Goal: Transaction & Acquisition: Purchase product/service

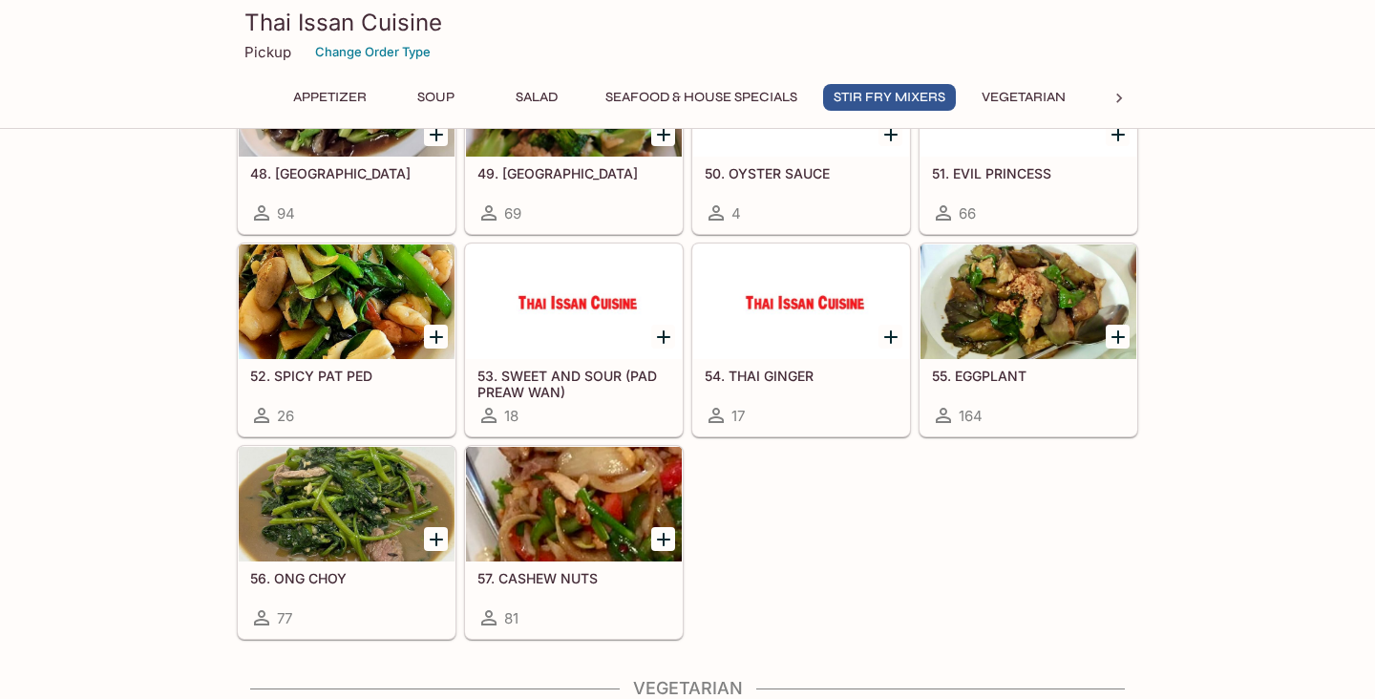
scroll to position [2266, 0]
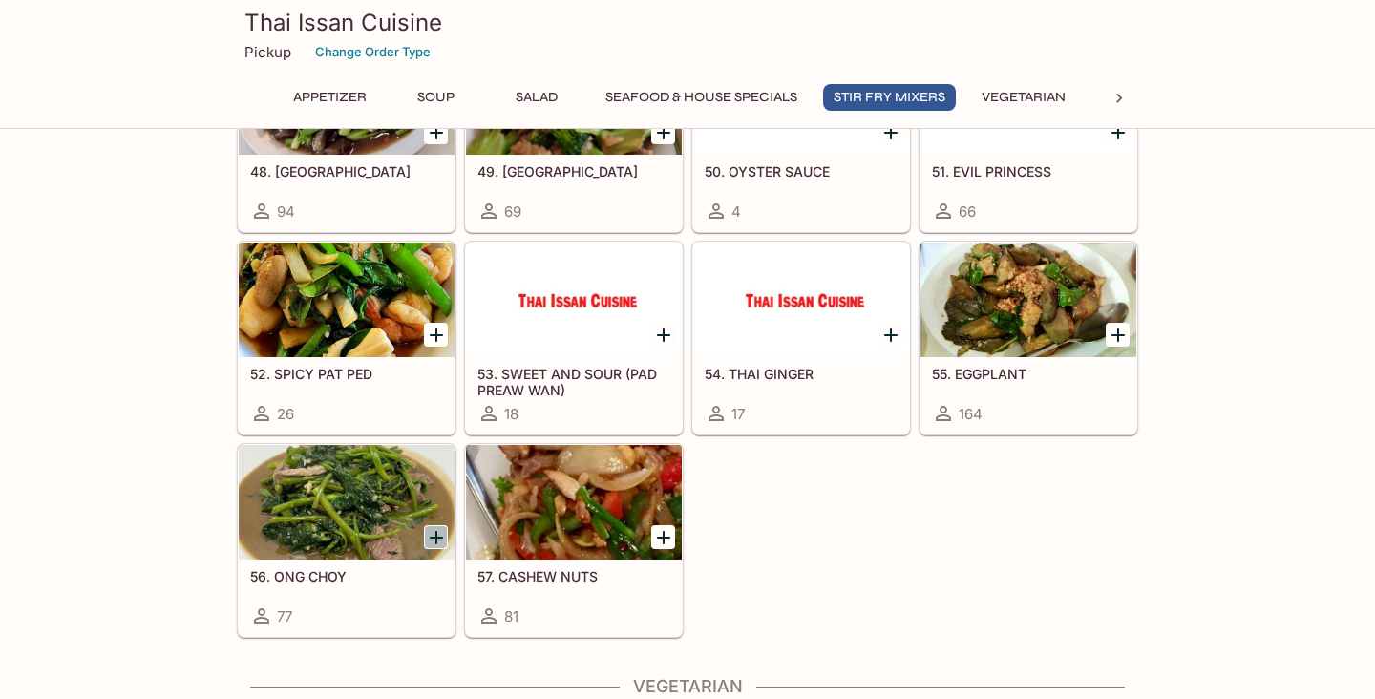
click at [436, 538] on icon "Add 56. ONG CHOY" at bounding box center [436, 537] width 13 height 13
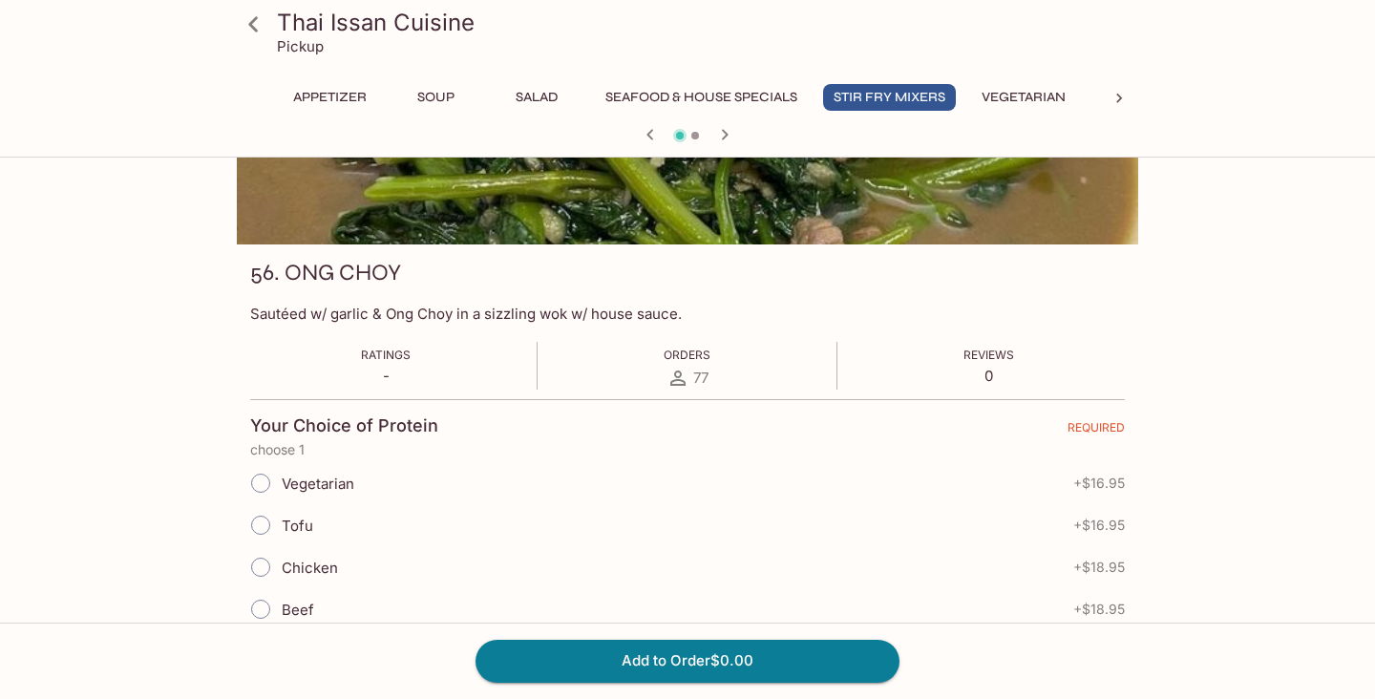
scroll to position [178, 0]
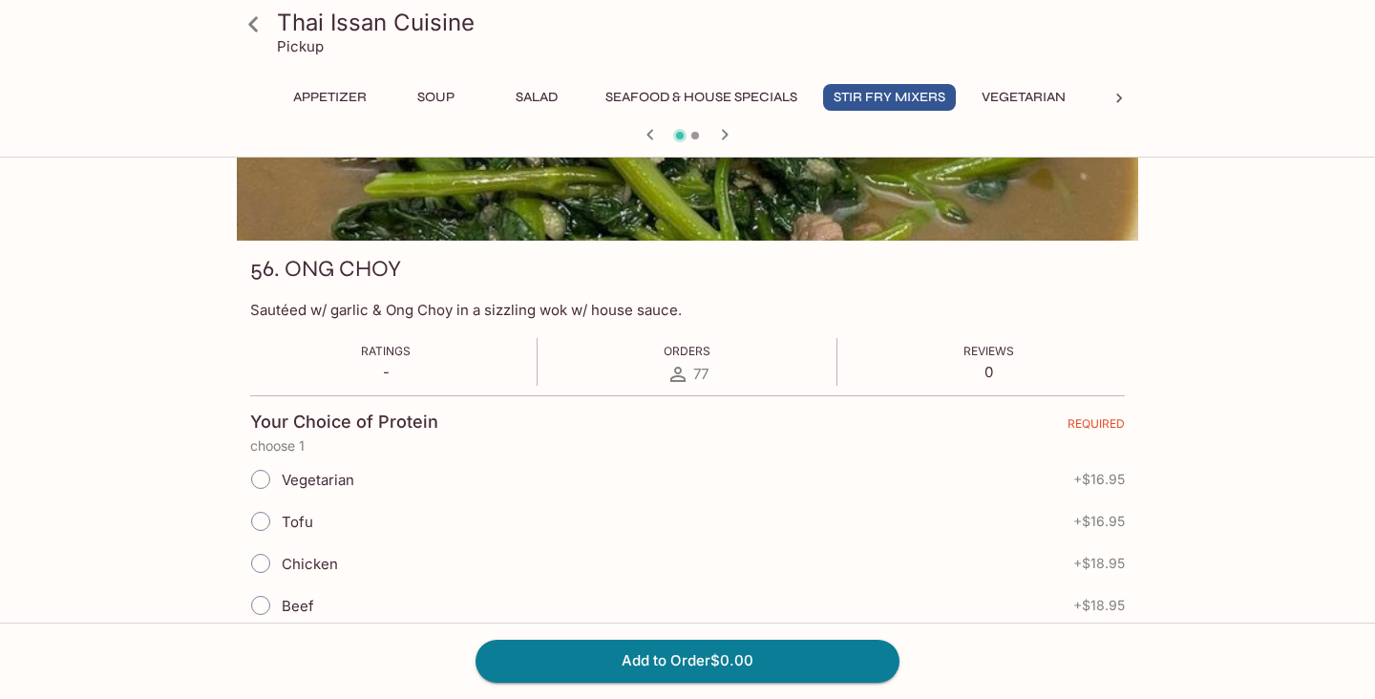
click at [264, 520] on input "Tofu" at bounding box center [261, 521] width 40 height 40
radio input "true"
click at [612, 664] on button "Add to Order $16.95" at bounding box center [687, 661] width 424 height 42
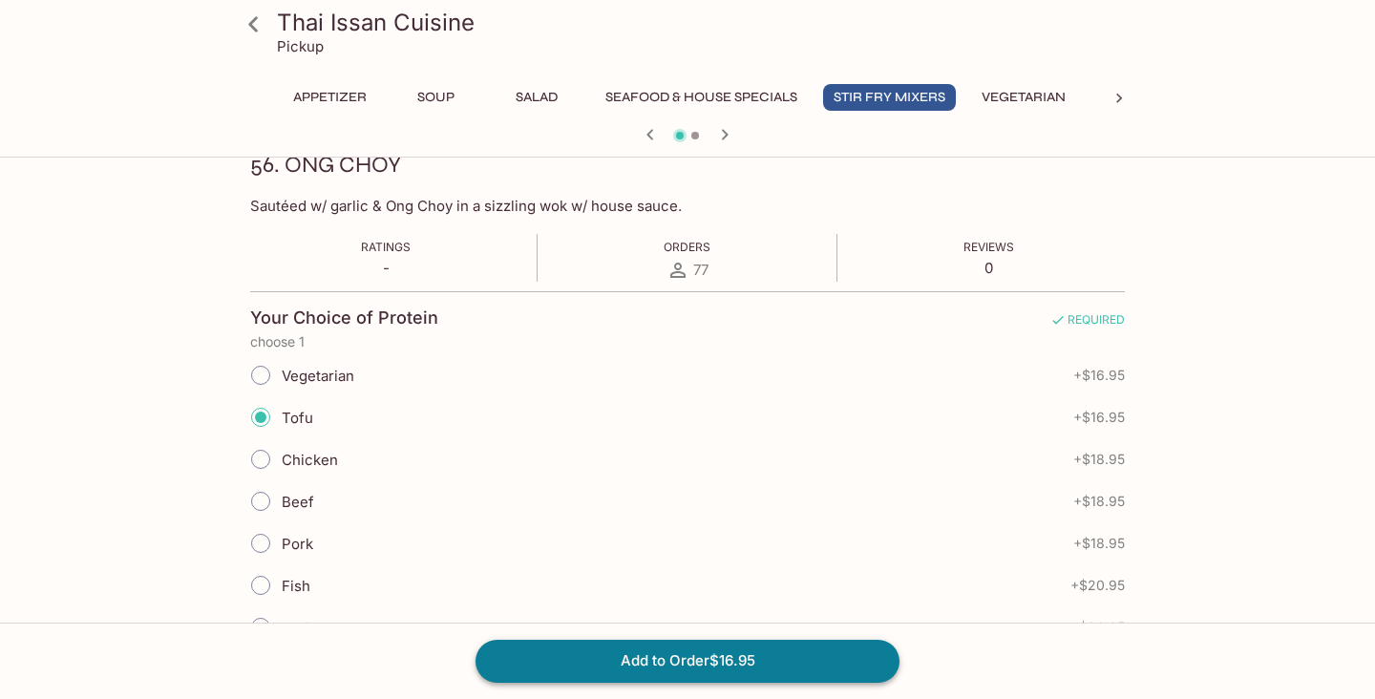
scroll to position [278, 0]
click at [980, 98] on button "Vegetarian" at bounding box center [1023, 97] width 105 height 27
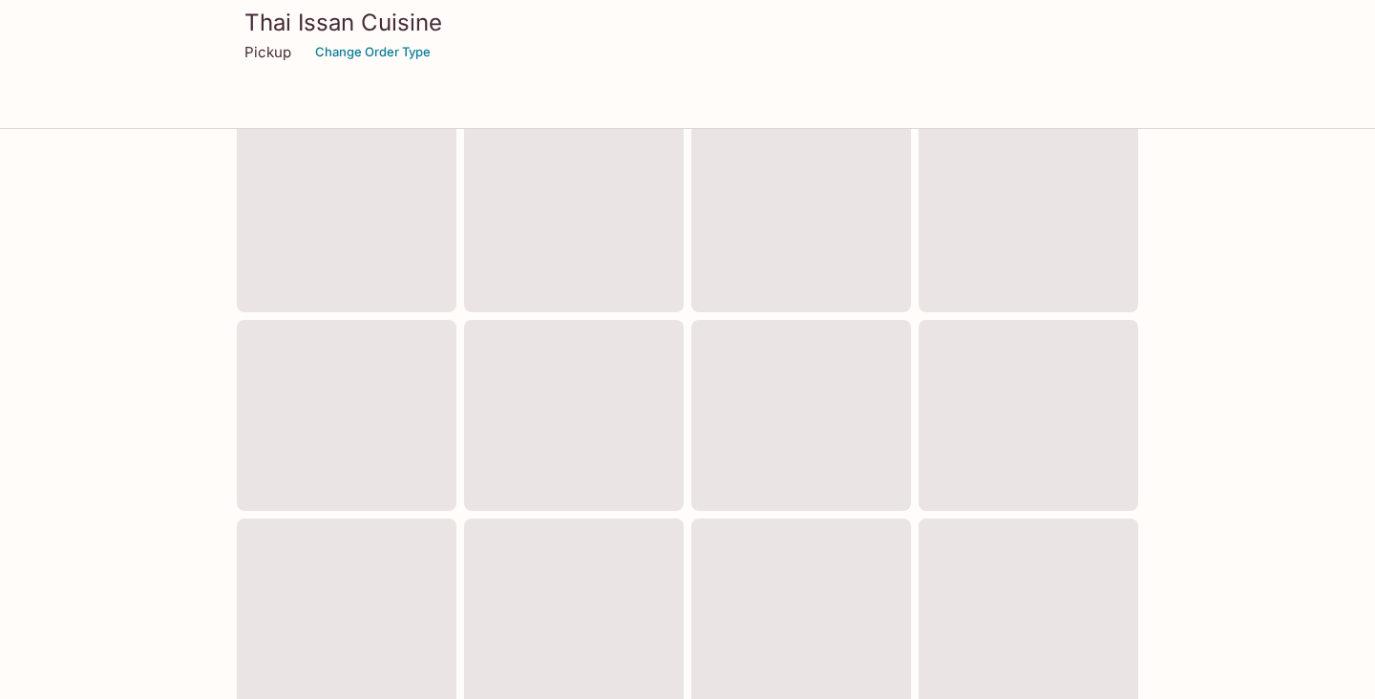
scroll to position [685, 0]
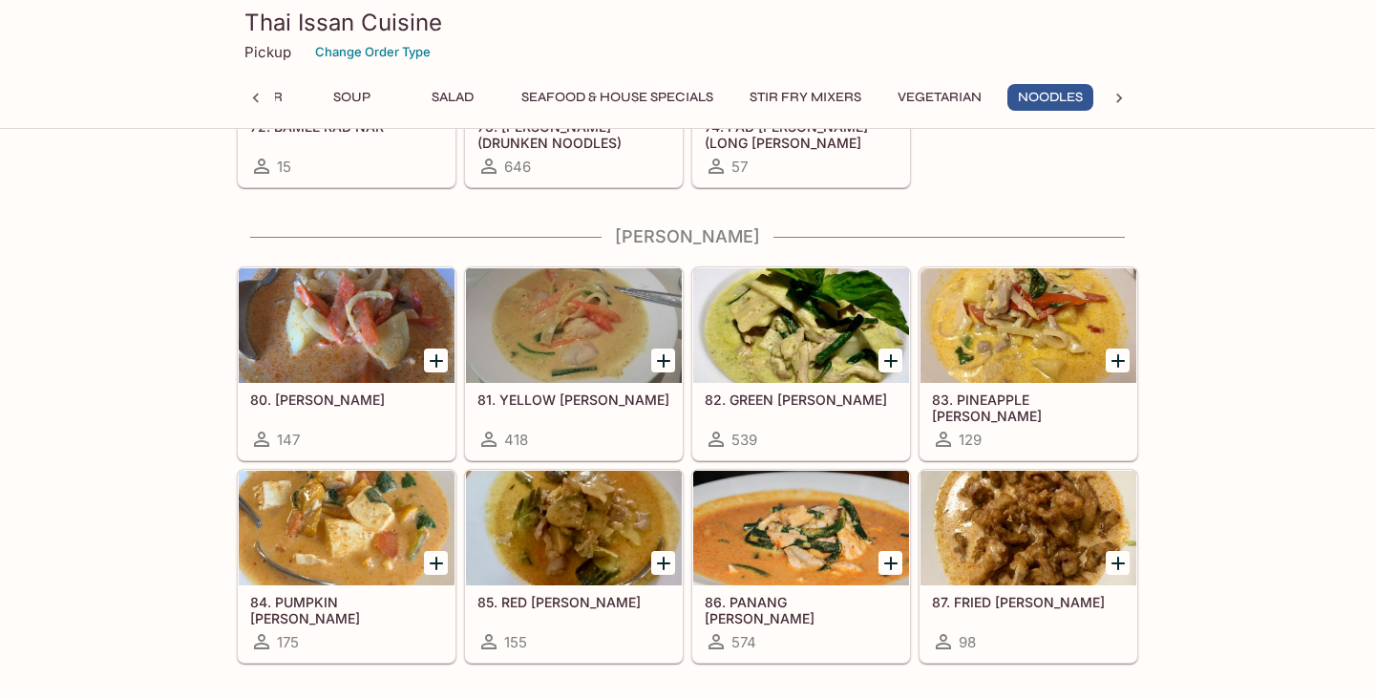
scroll to position [3672, 0]
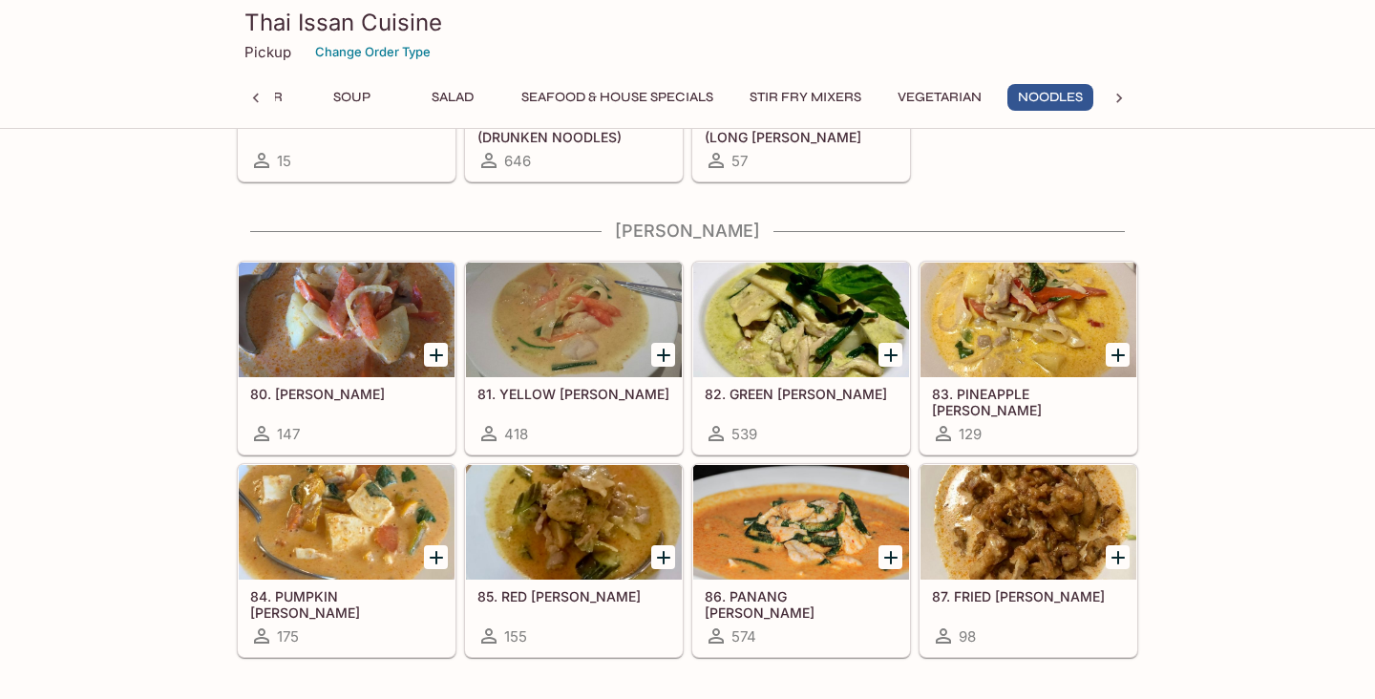
click at [518, 546] on div at bounding box center [574, 522] width 216 height 115
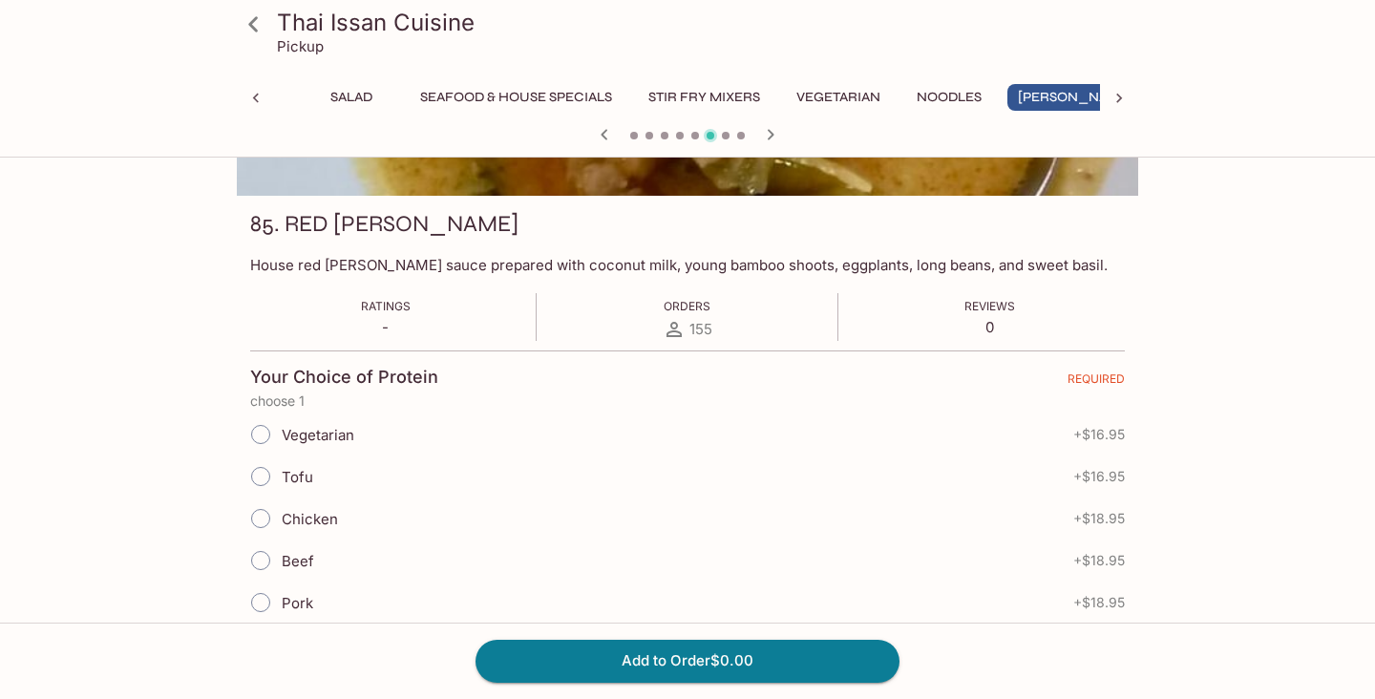
scroll to position [231, 0]
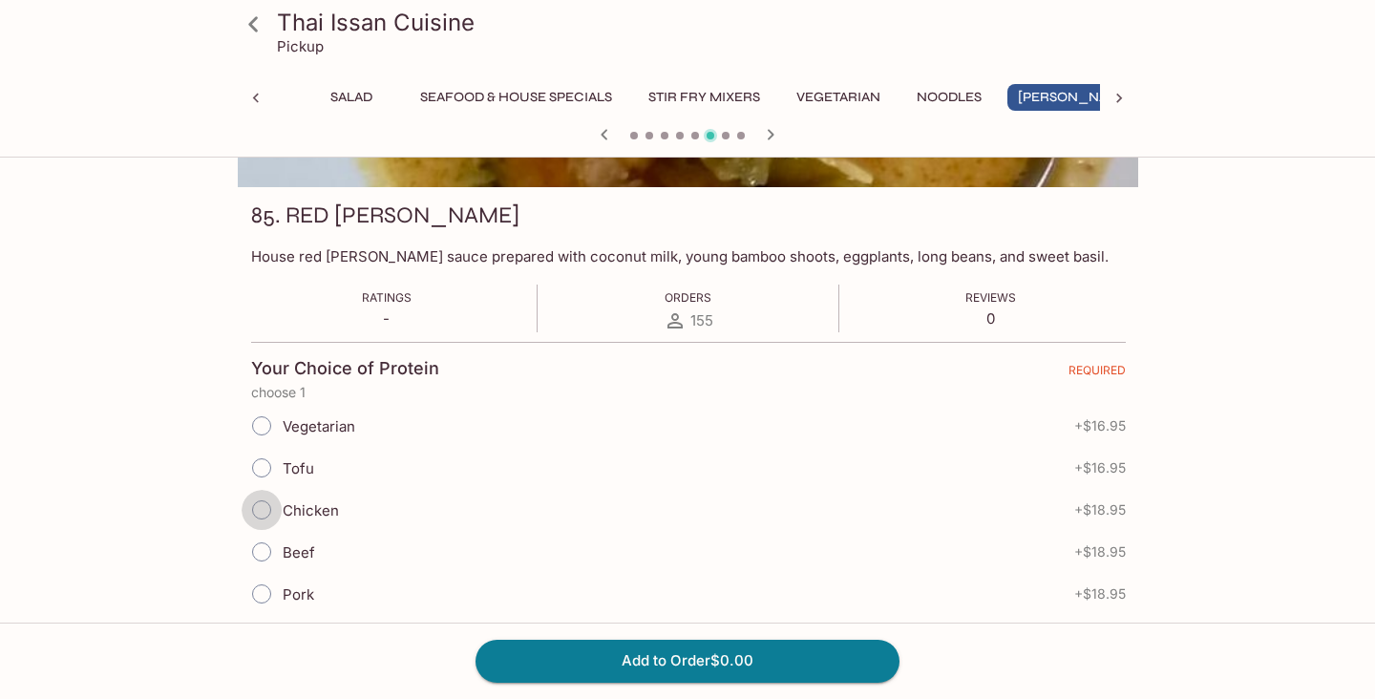
click at [257, 505] on input "Chicken" at bounding box center [262, 510] width 40 height 40
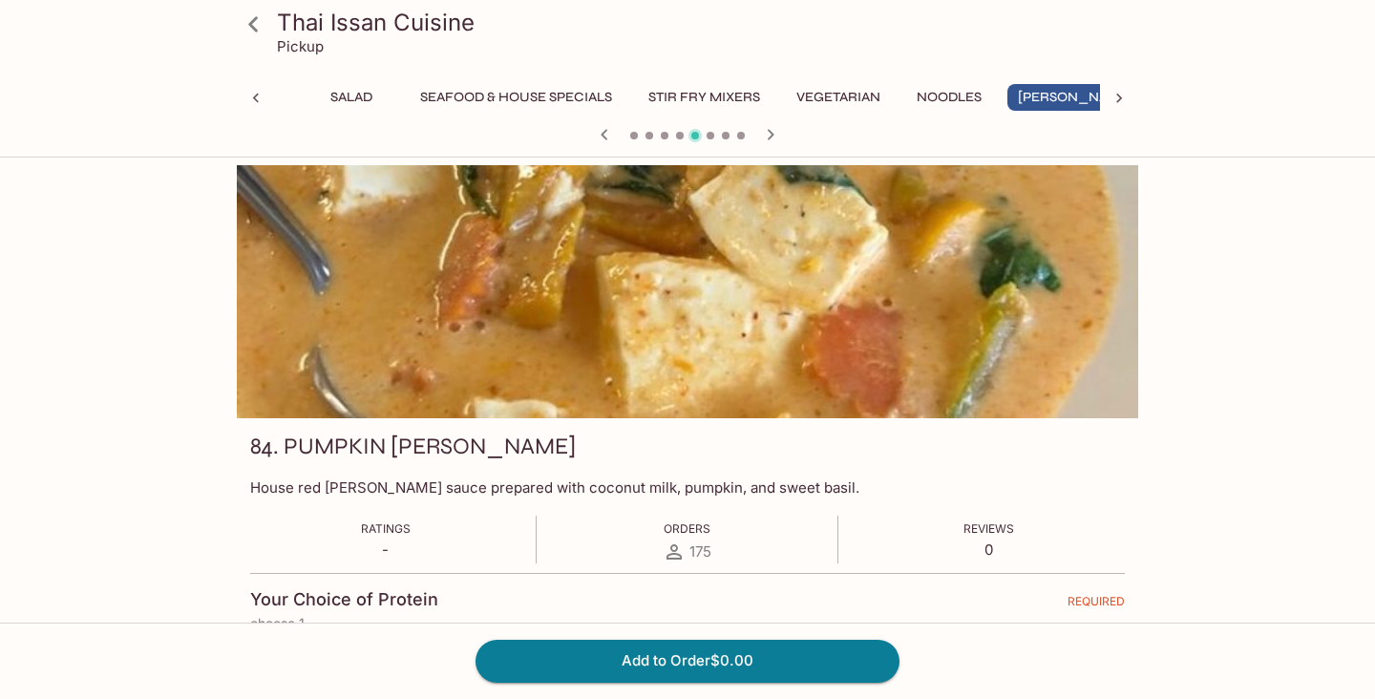
scroll to position [0, 0]
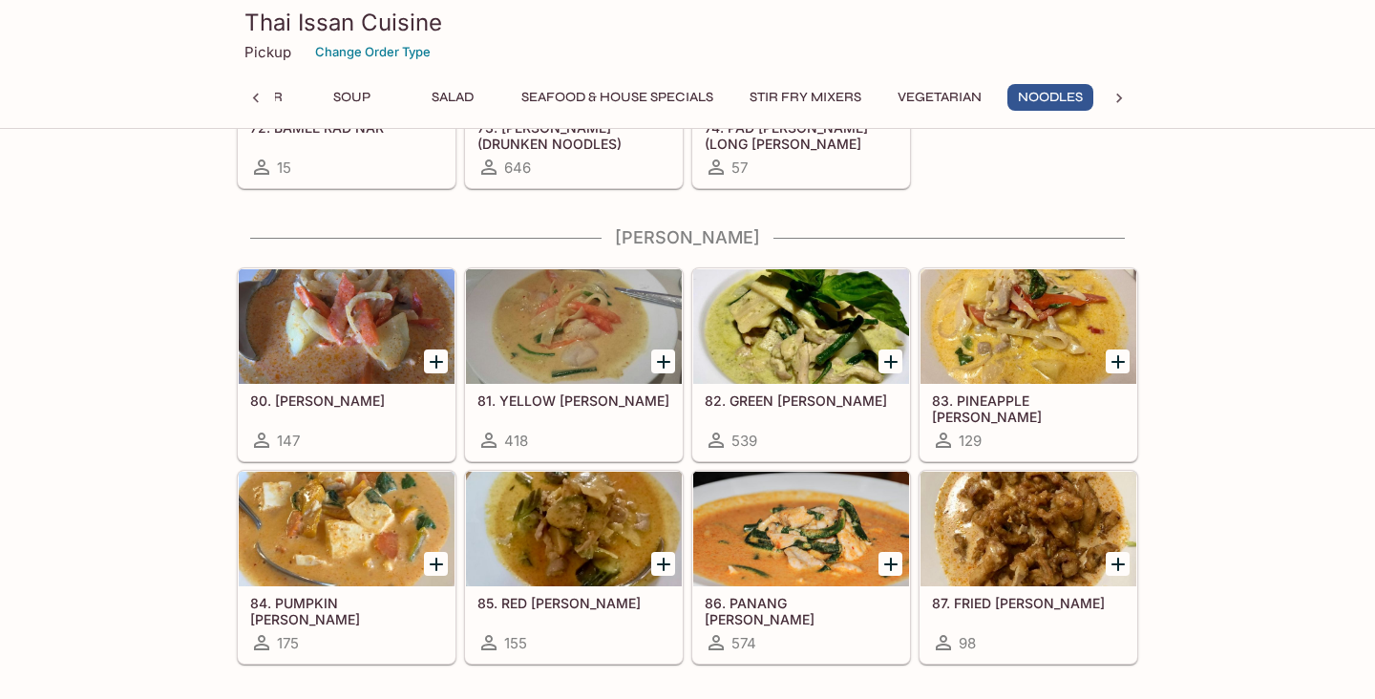
scroll to position [3669, 0]
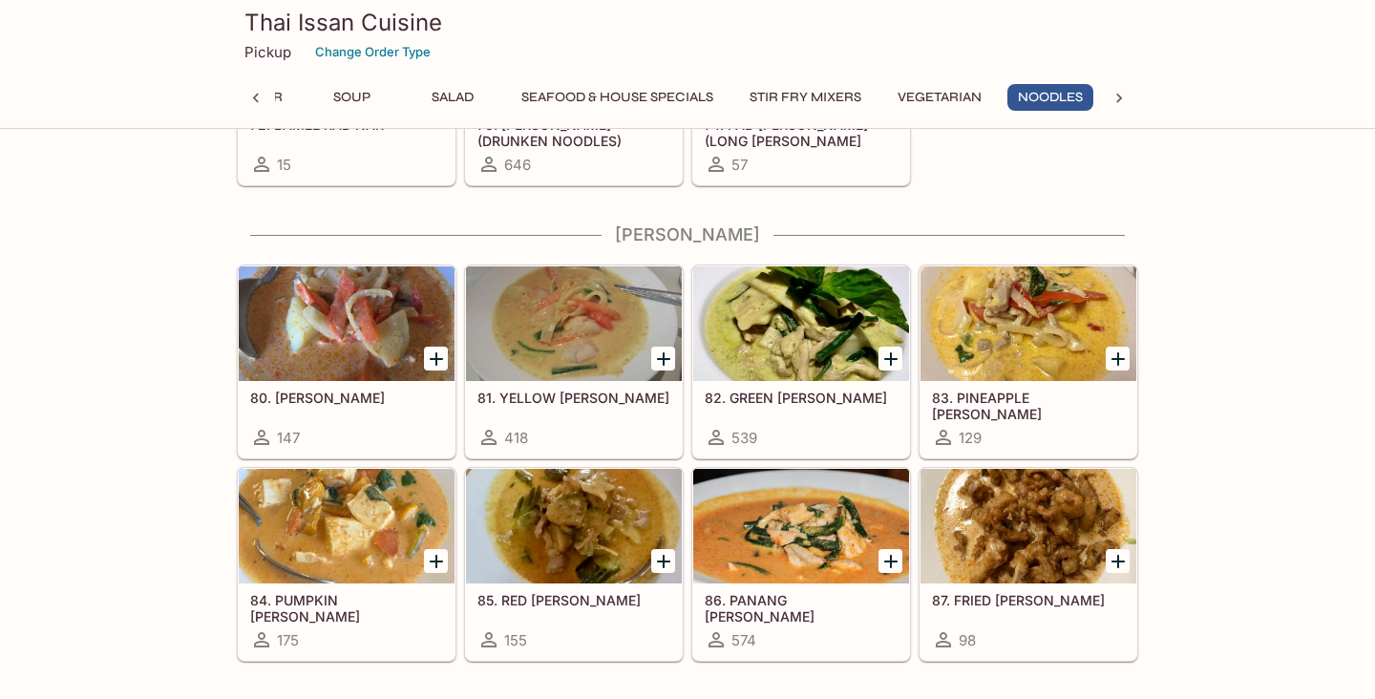
click at [582, 587] on div "85. RED [PERSON_NAME] 155" at bounding box center [574, 621] width 216 height 76
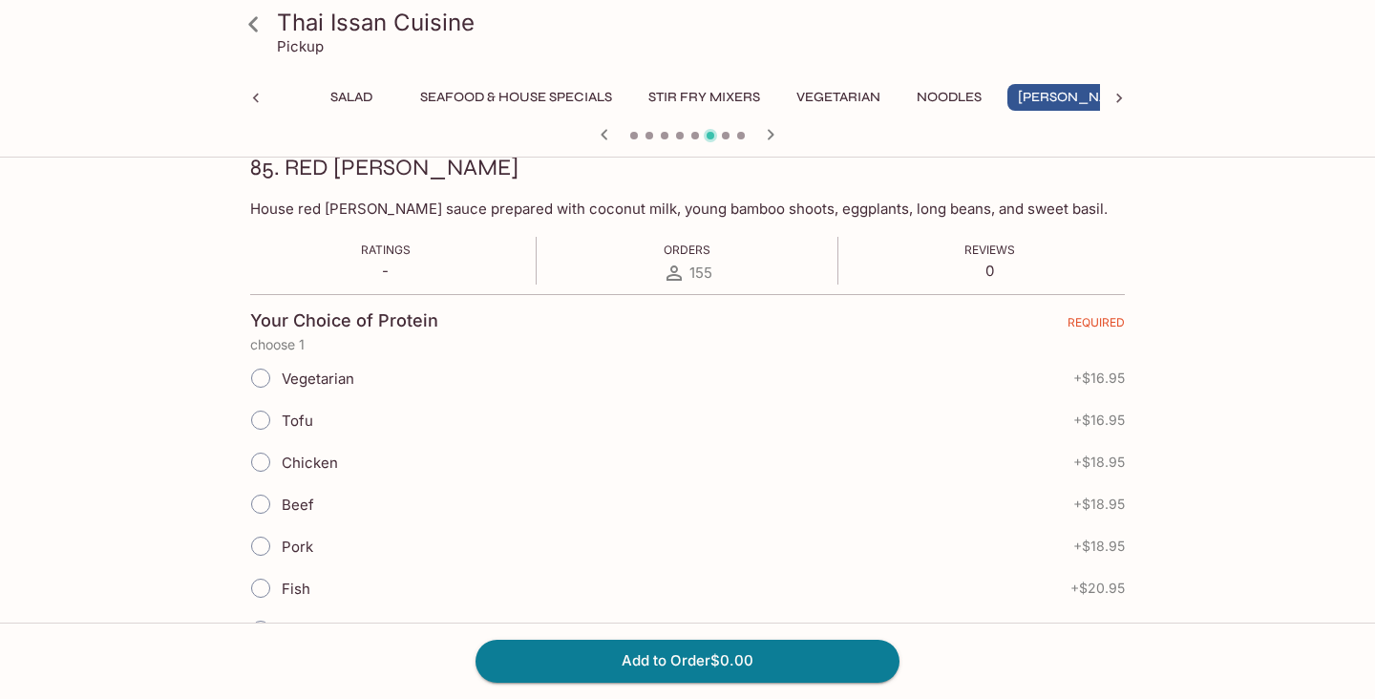
scroll to position [287, 0]
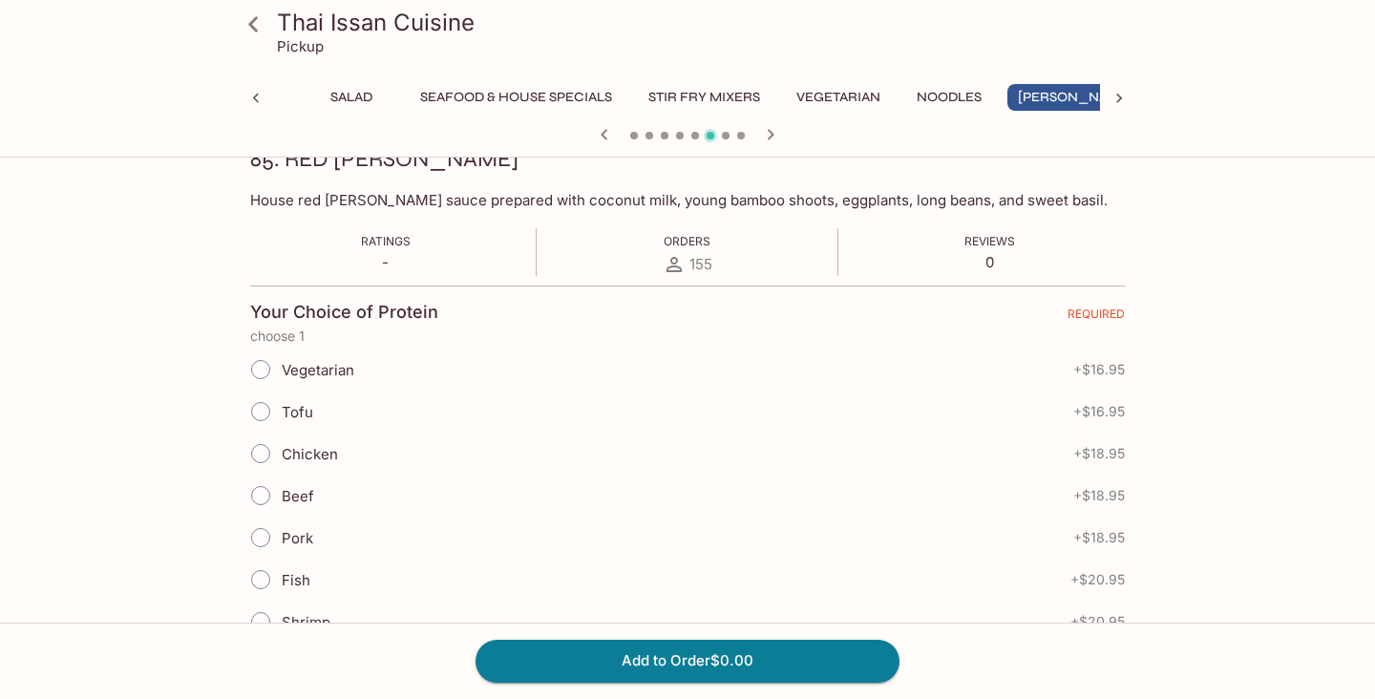
click at [257, 446] on input "Chicken" at bounding box center [261, 453] width 40 height 40
radio input "true"
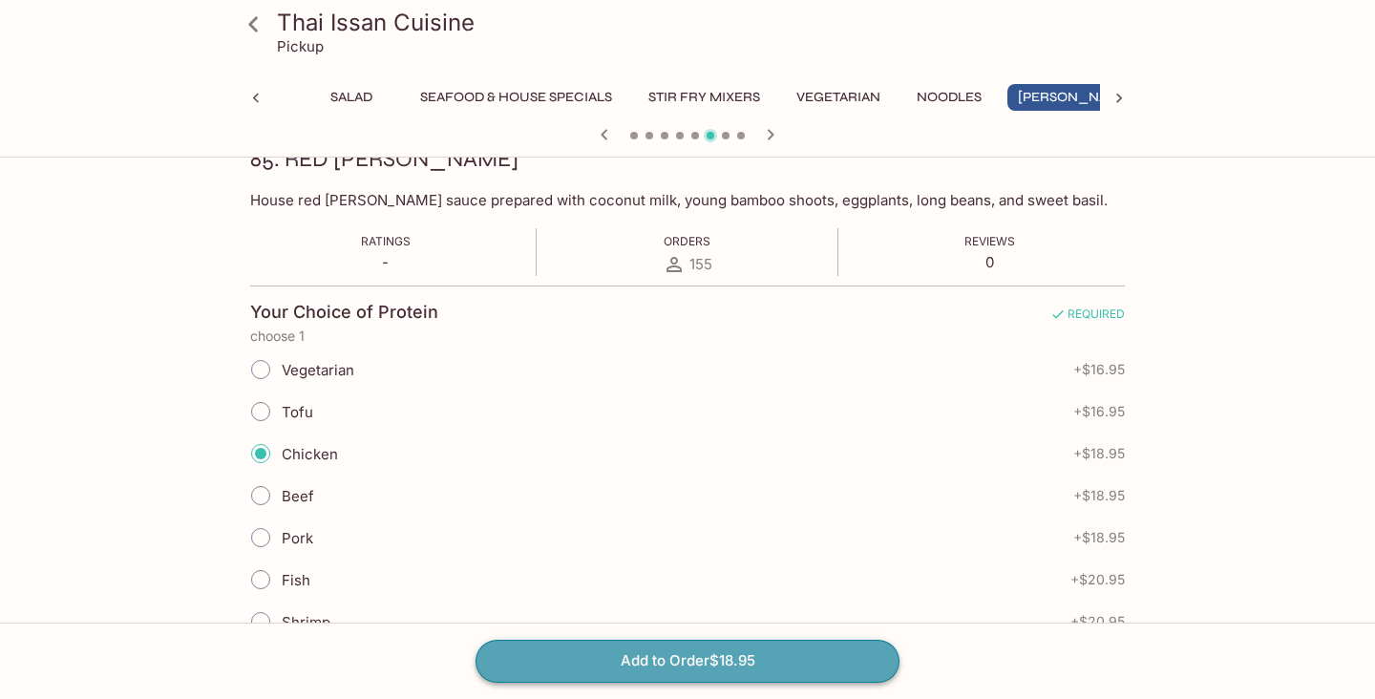
click at [635, 668] on button "Add to Order $18.95" at bounding box center [687, 661] width 424 height 42
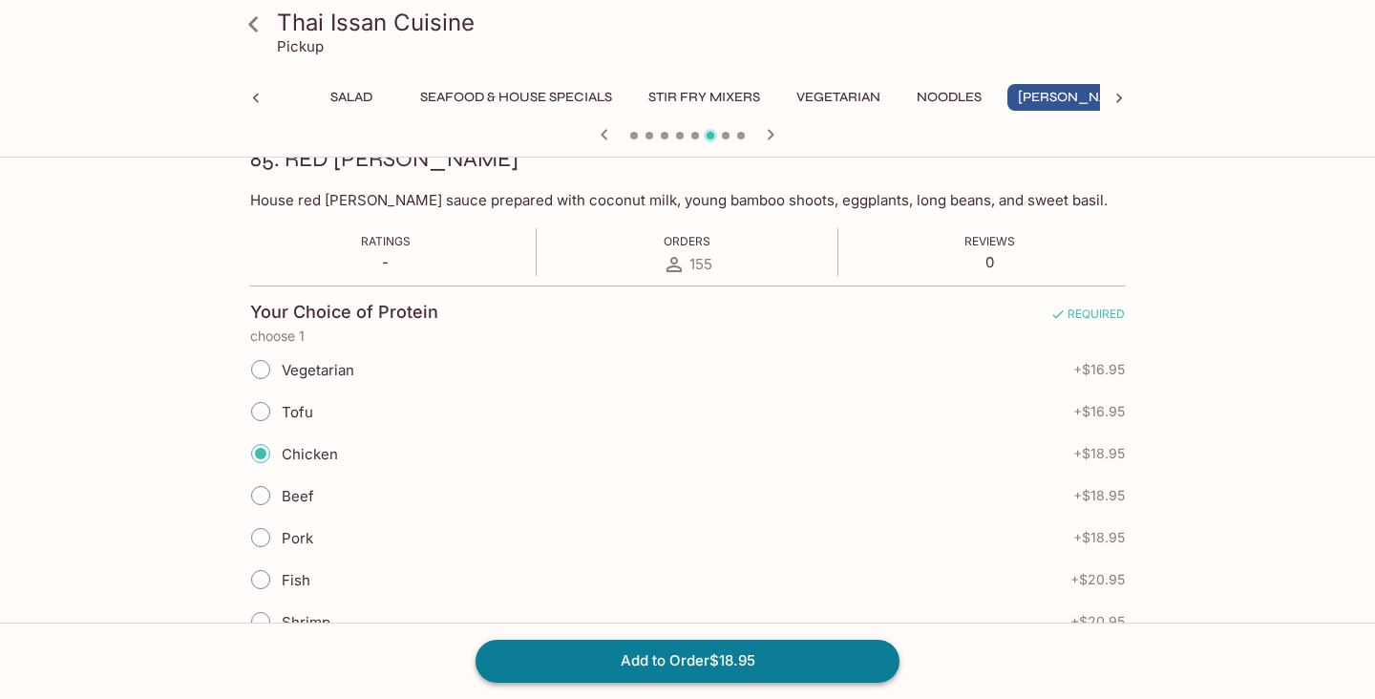
scroll to position [291, 0]
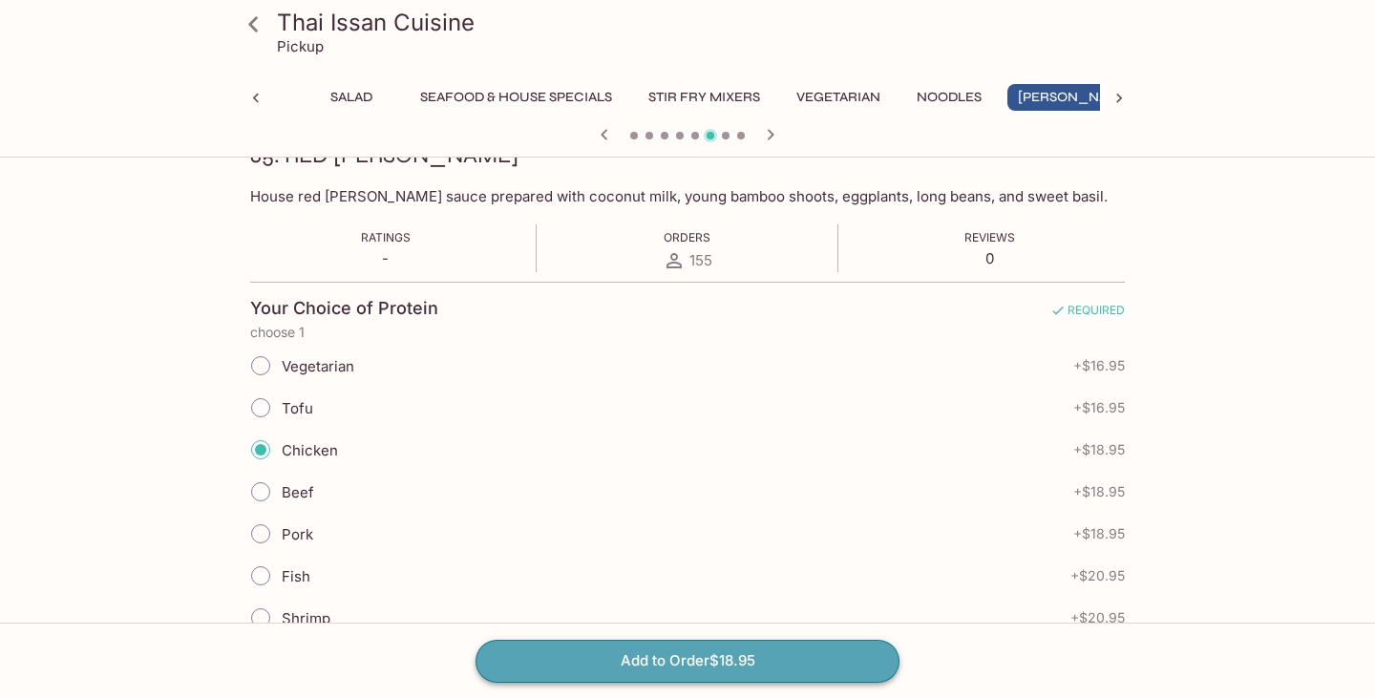
click at [680, 659] on button "Add to Order $18.95" at bounding box center [687, 661] width 424 height 42
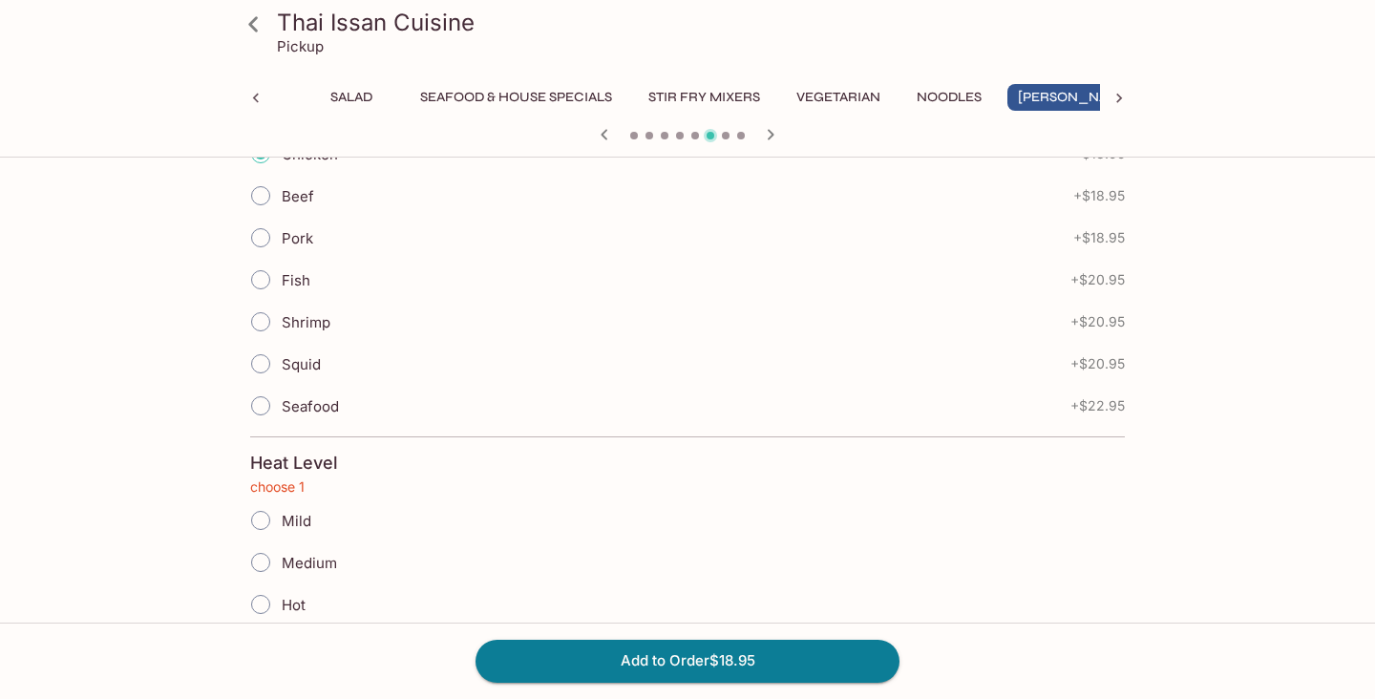
scroll to position [588, 0]
click at [265, 558] on input "Medium" at bounding box center [261, 561] width 40 height 40
radio input "true"
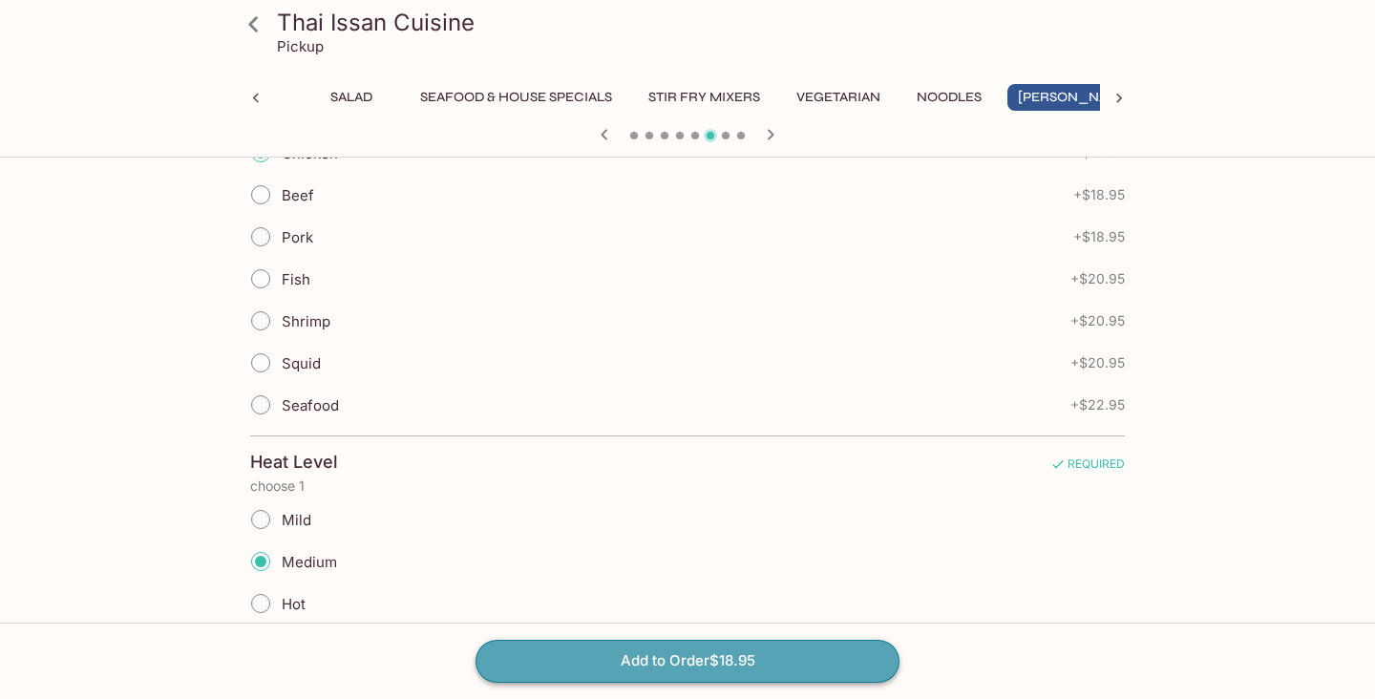
click at [655, 664] on button "Add to Order $18.95" at bounding box center [687, 661] width 424 height 42
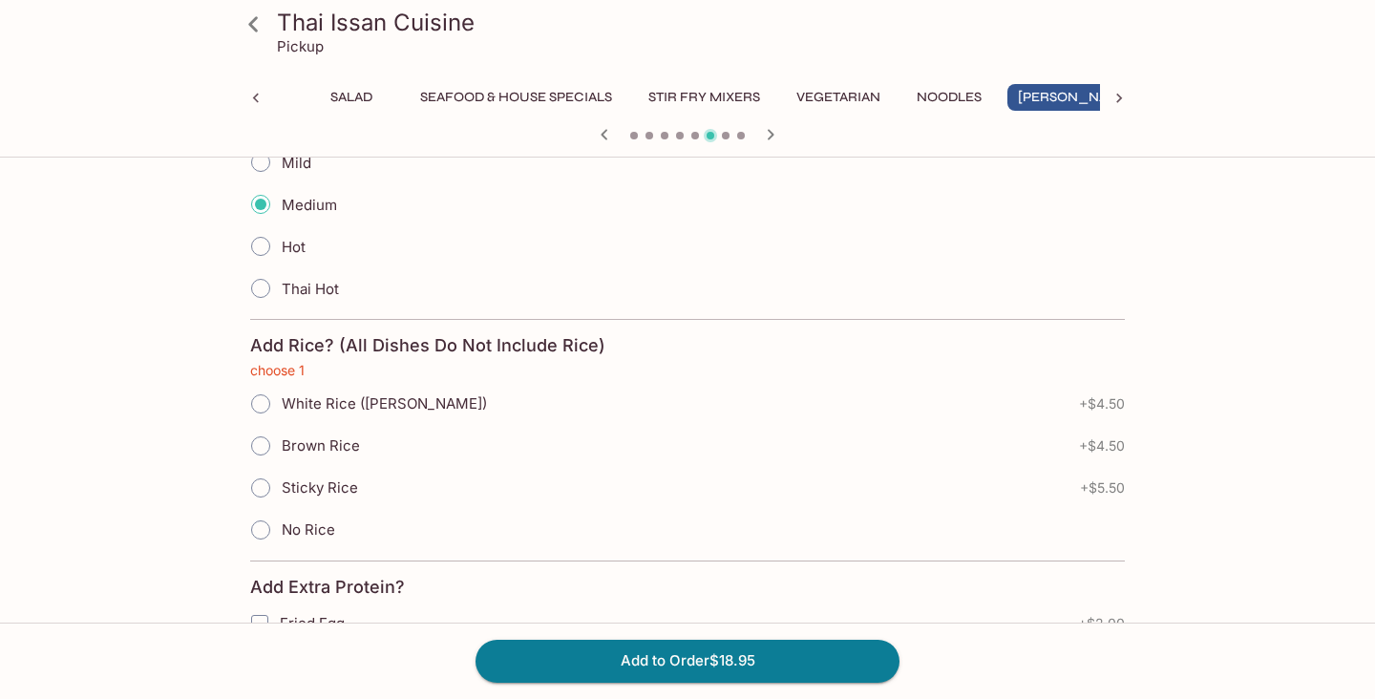
scroll to position [962, 0]
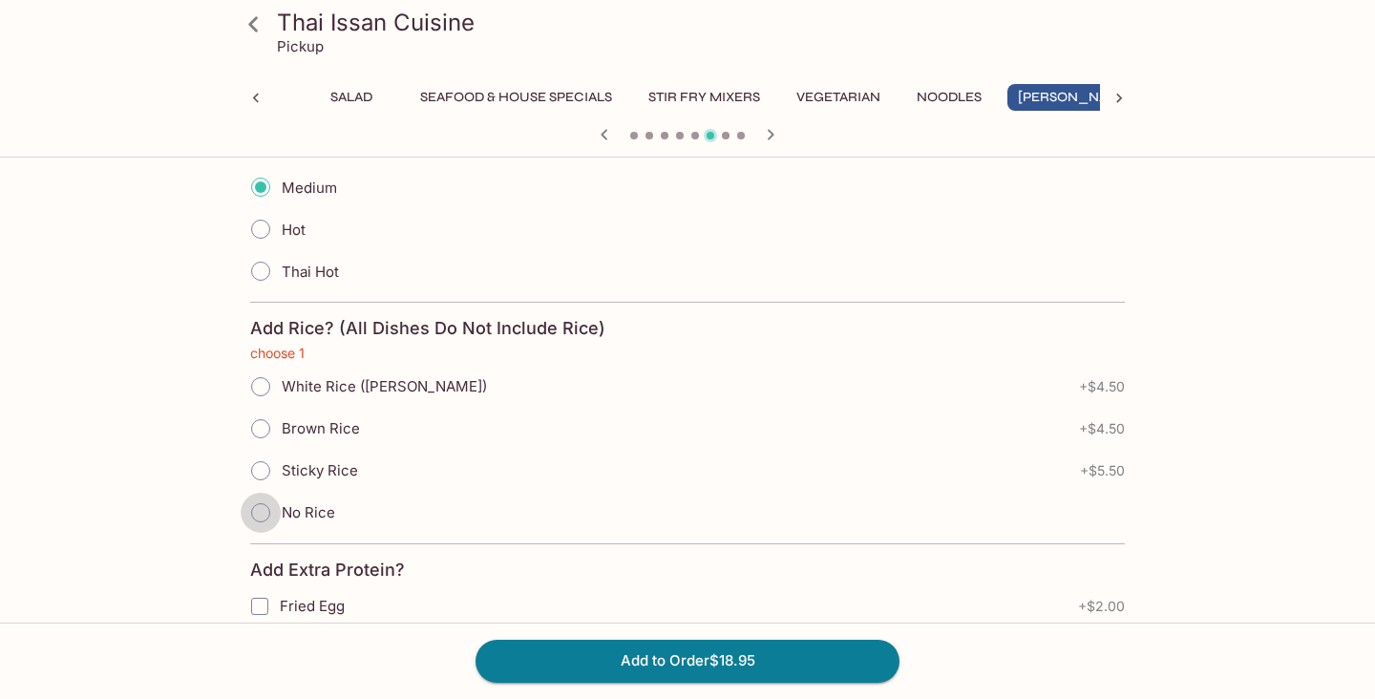
click at [266, 520] on input "No Rice" at bounding box center [261, 513] width 40 height 40
radio input "true"
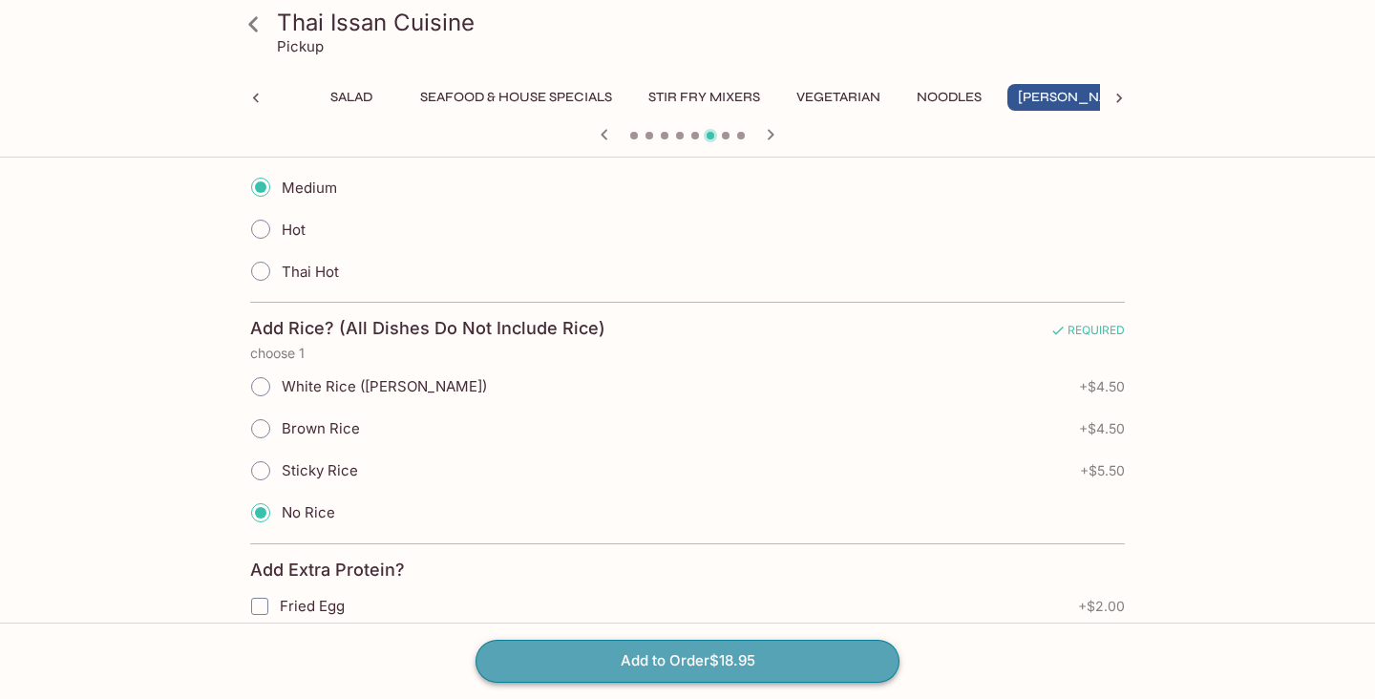
click at [705, 669] on button "Add to Order $18.95" at bounding box center [687, 661] width 424 height 42
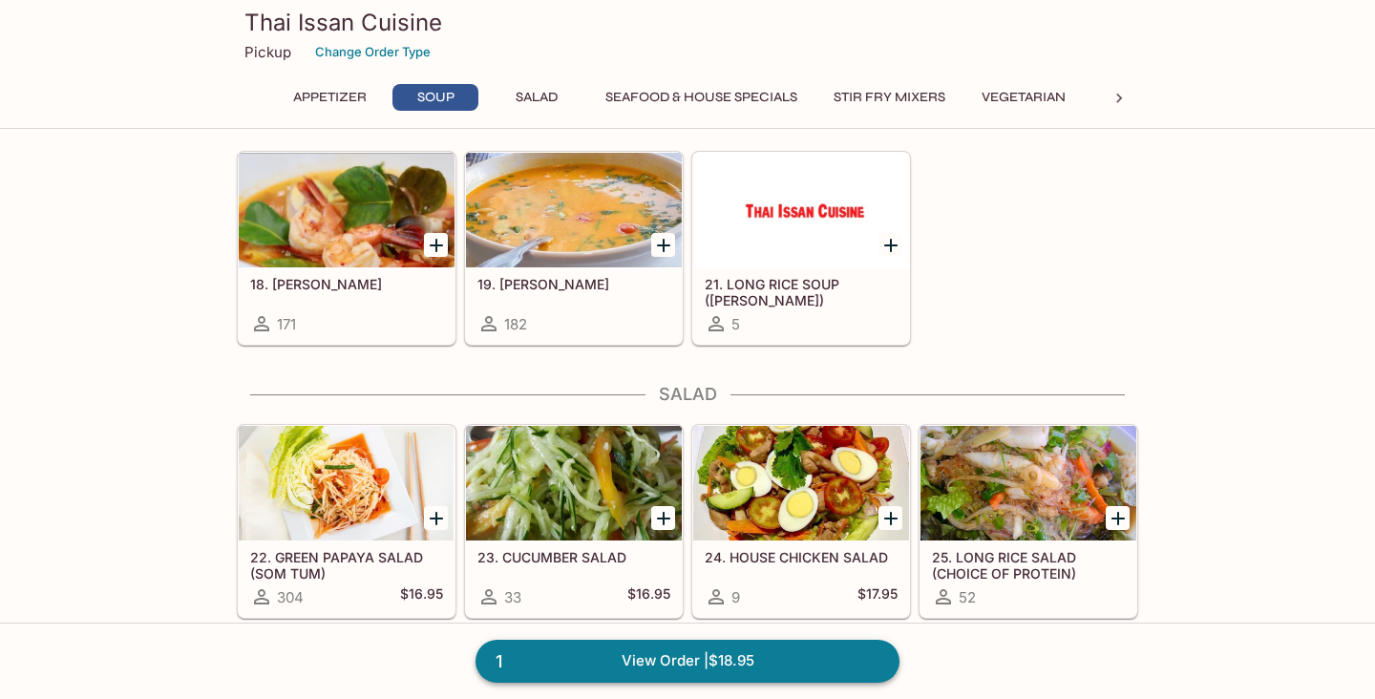
scroll to position [728, 0]
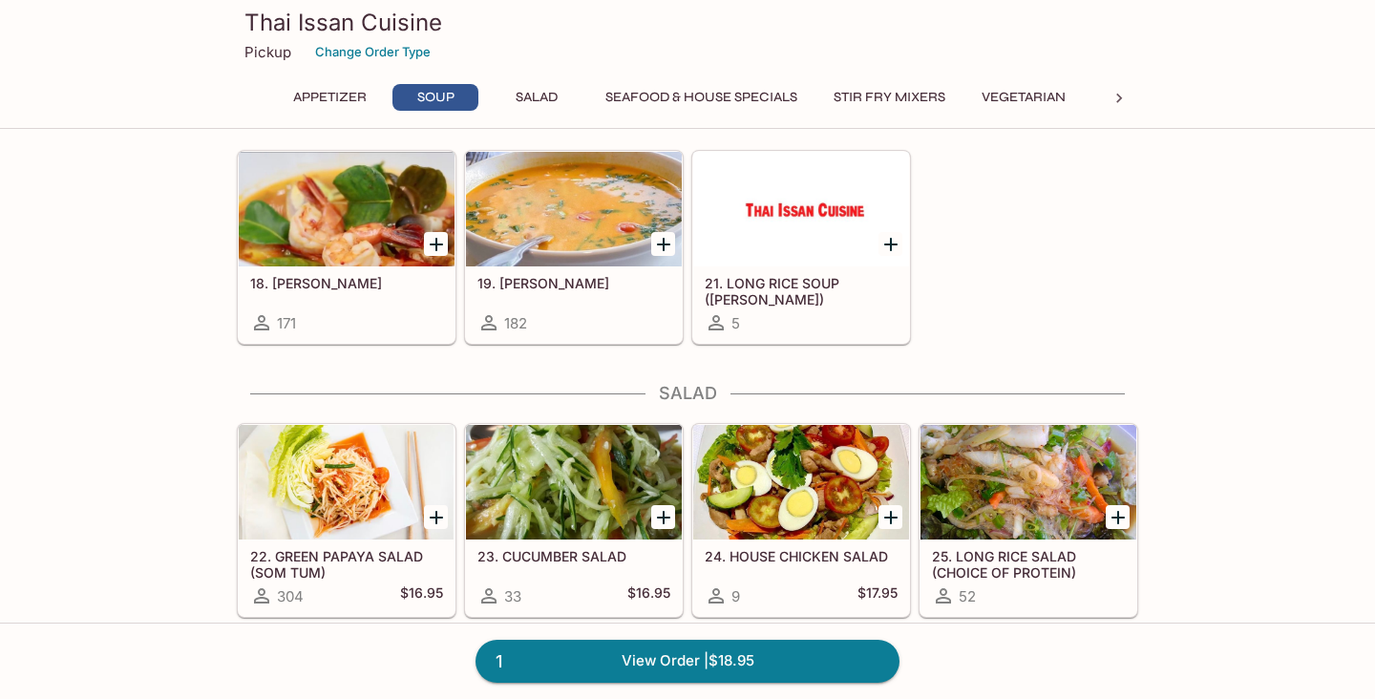
click at [1007, 517] on div at bounding box center [1028, 482] width 216 height 115
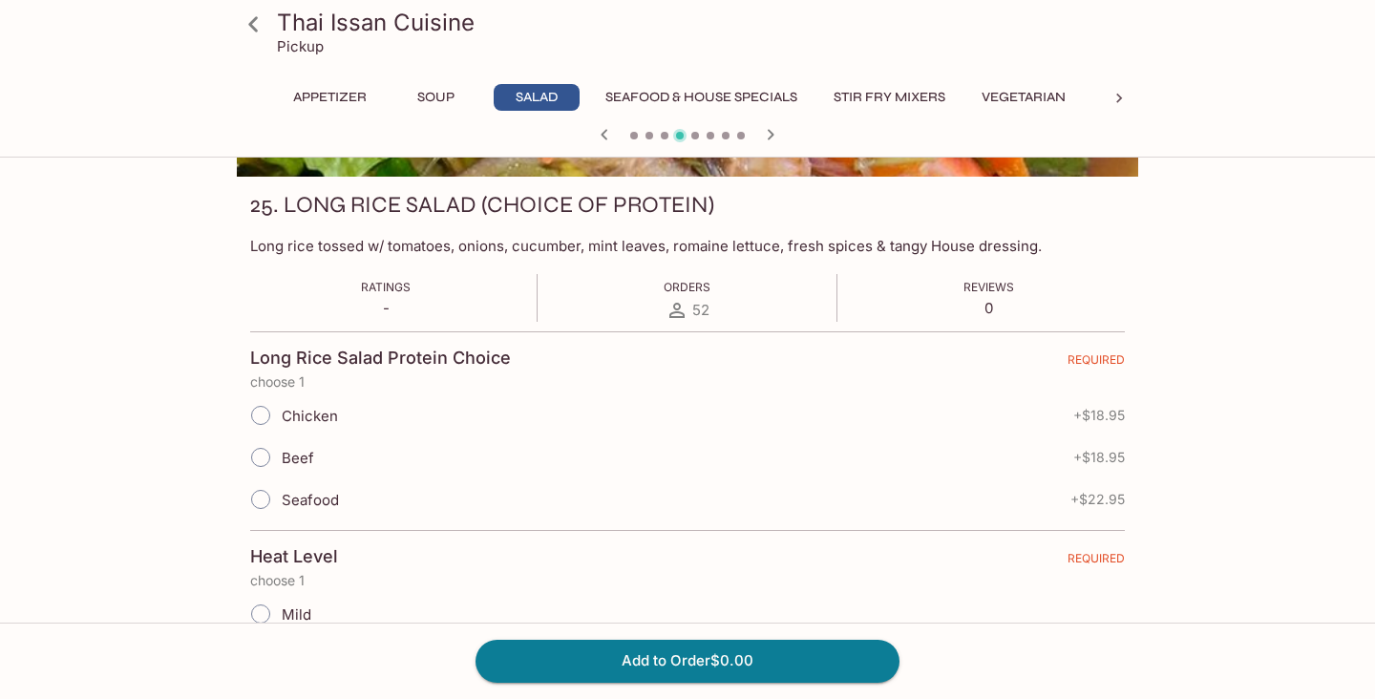
scroll to position [244, 0]
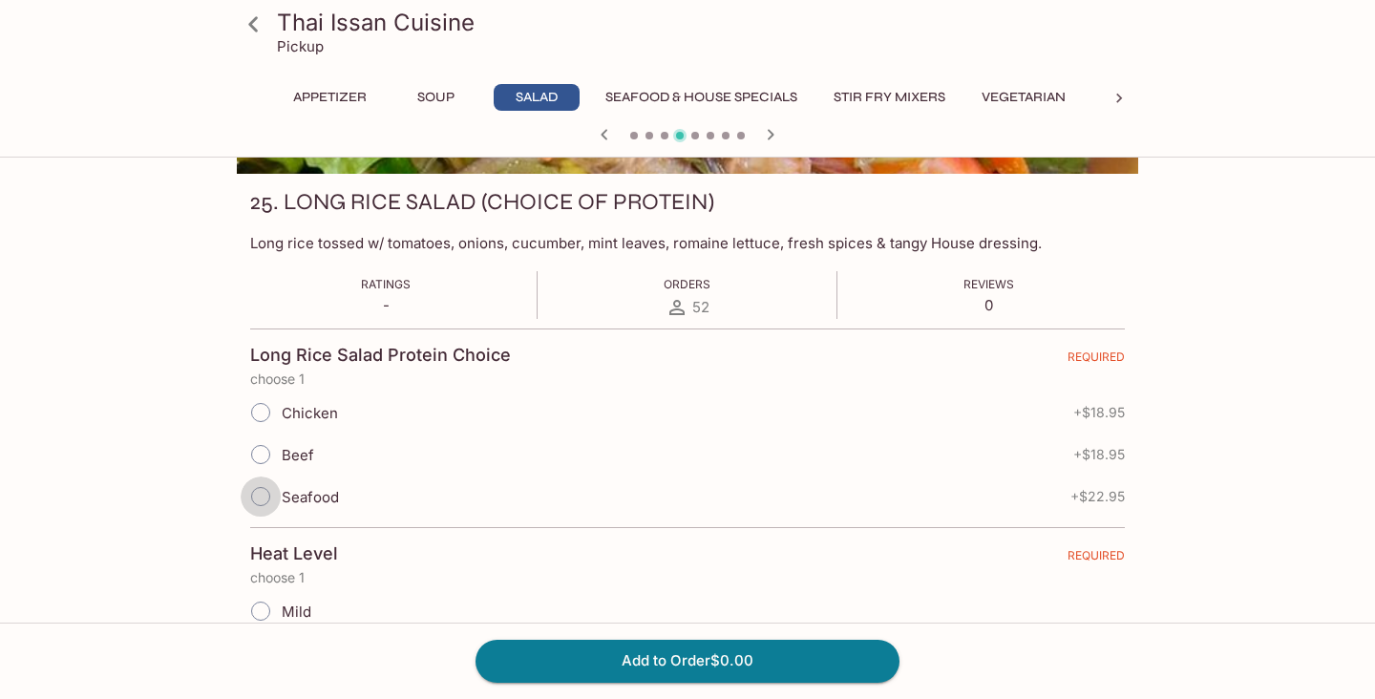
click at [267, 489] on input "Seafood" at bounding box center [261, 496] width 40 height 40
radio input "true"
click at [267, 489] on input "Seafood" at bounding box center [261, 496] width 40 height 40
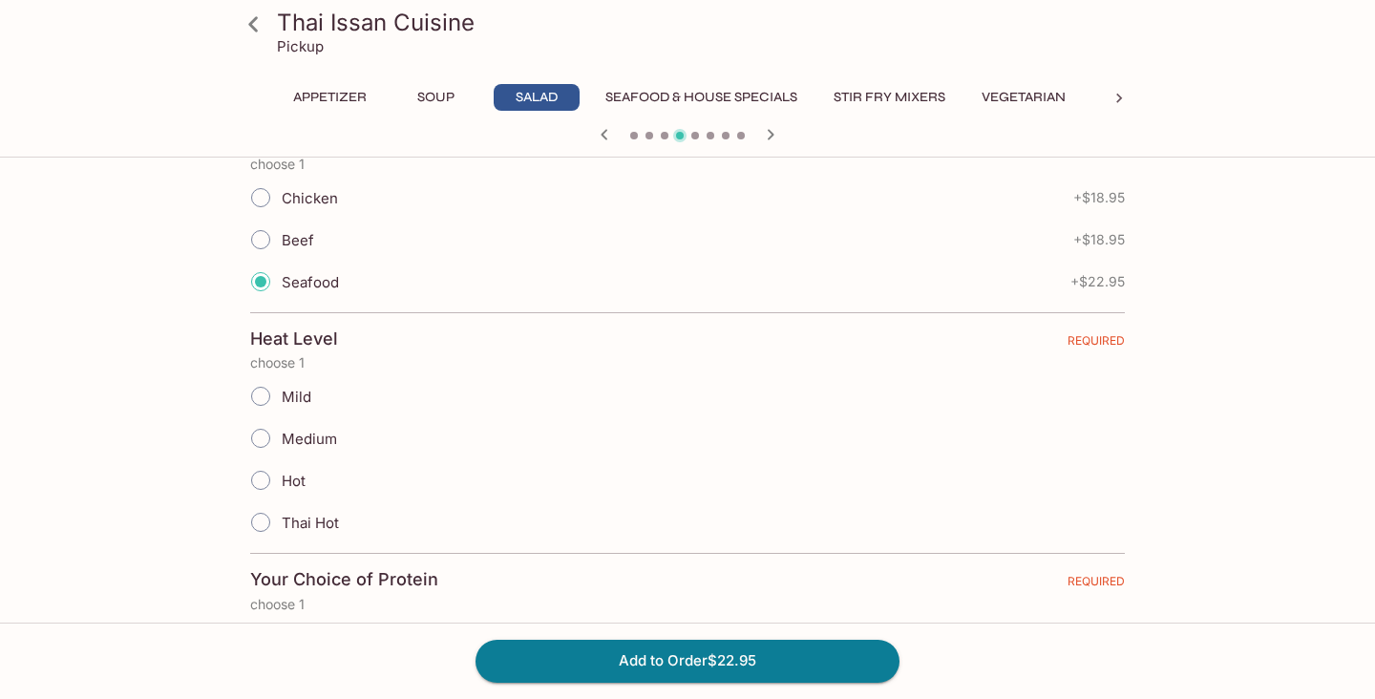
scroll to position [460, 0]
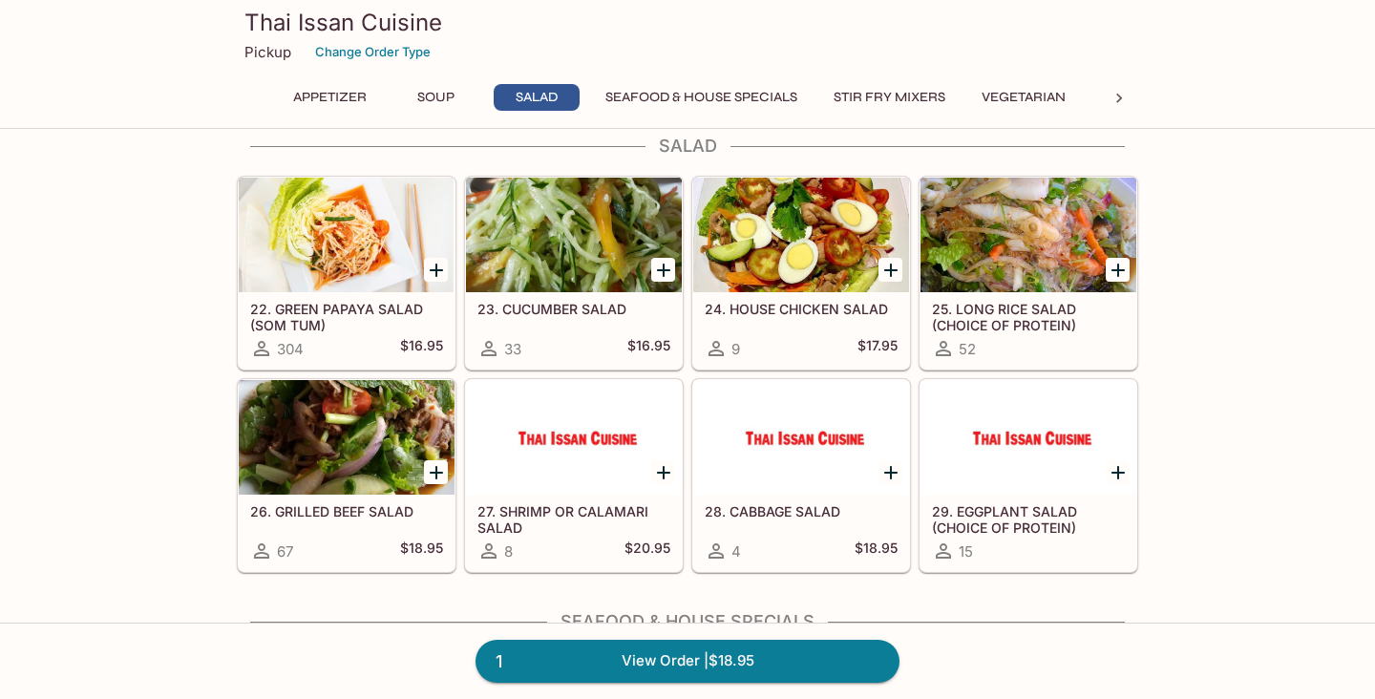
scroll to position [979, 0]
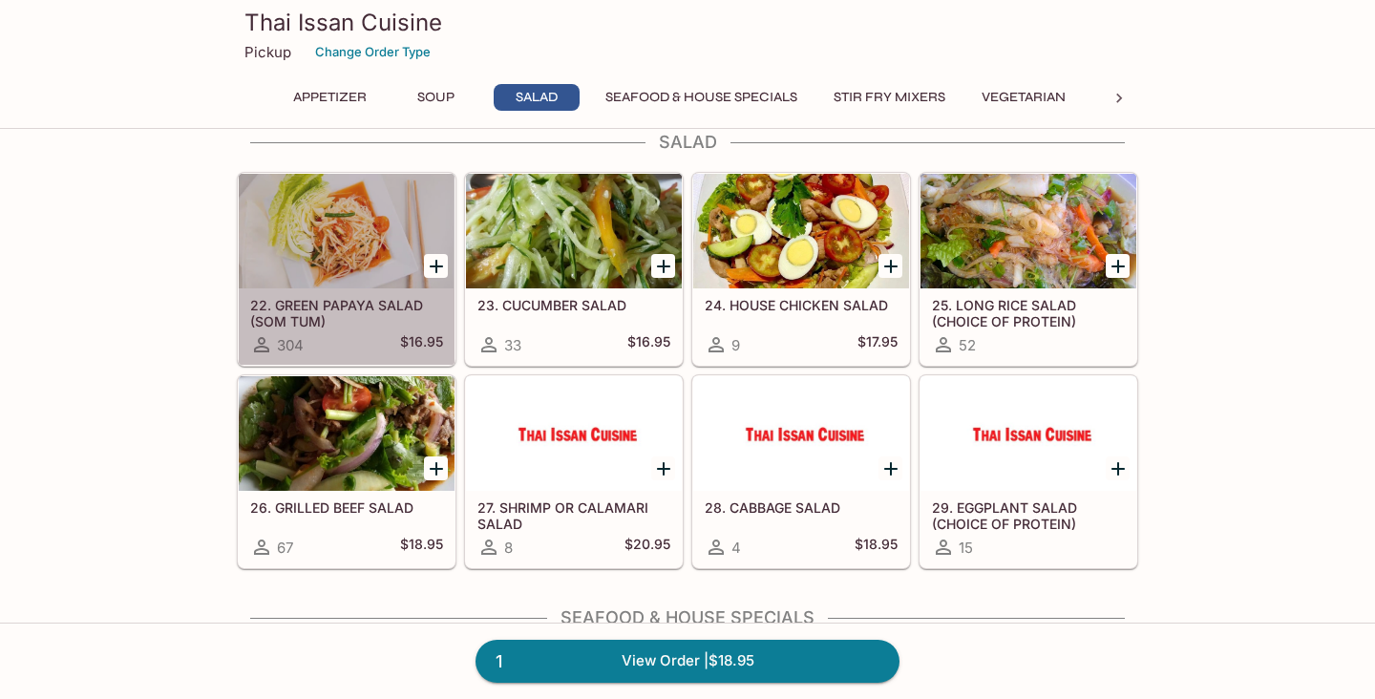
click at [395, 299] on h5 "22. GREEN PAPAYA SALAD (SOM TUM)" at bounding box center [346, 313] width 193 height 32
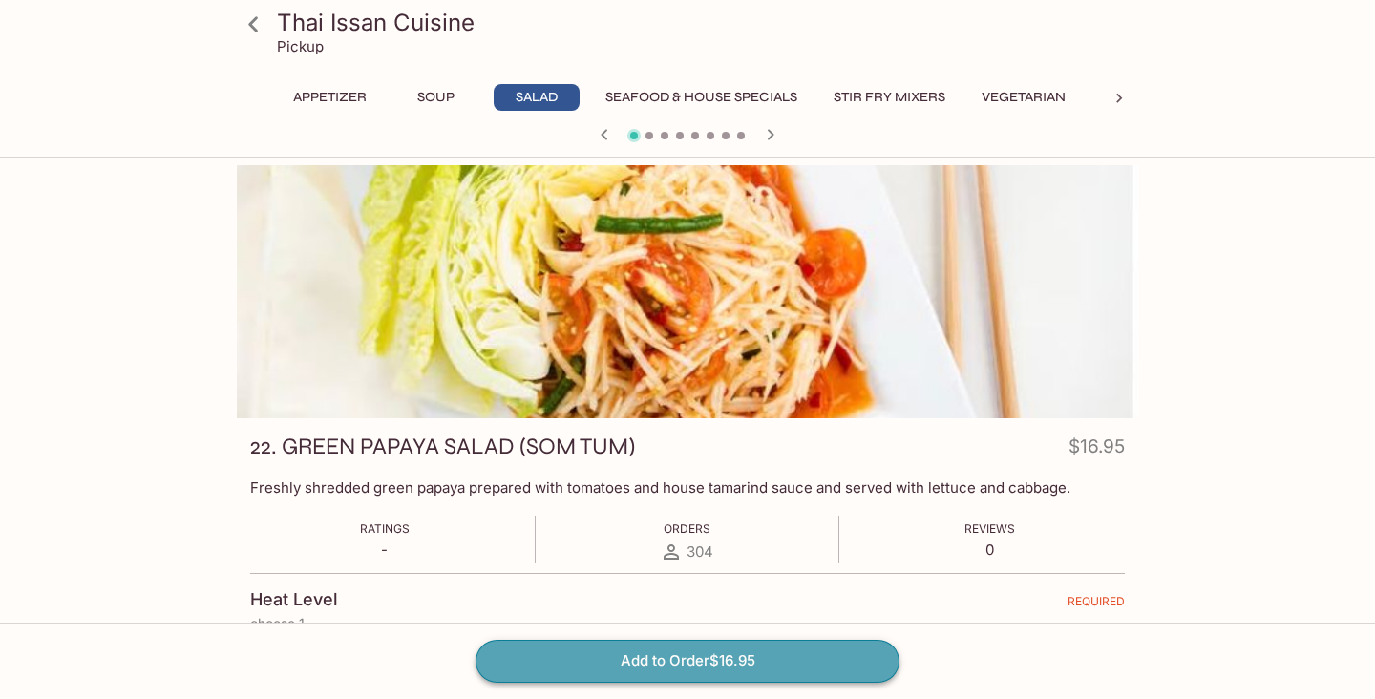
click at [641, 661] on button "Add to Order $16.95" at bounding box center [687, 661] width 424 height 42
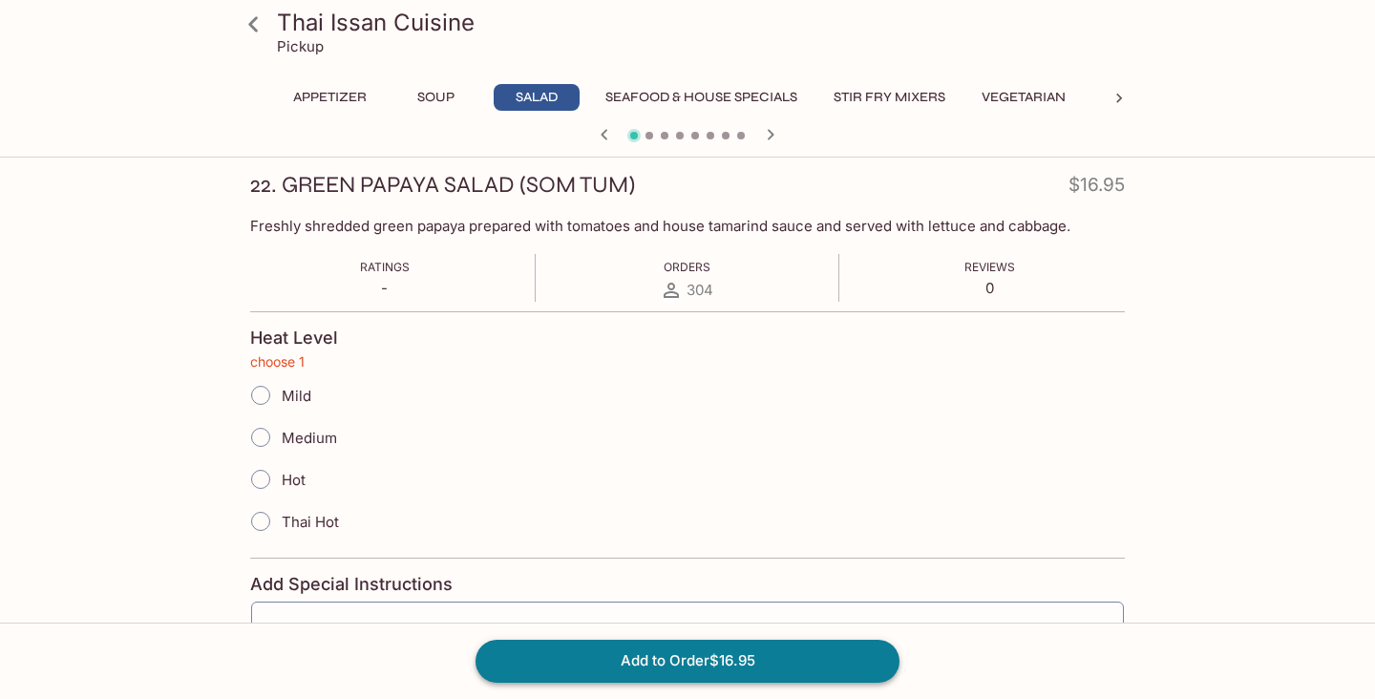
scroll to position [313, 0]
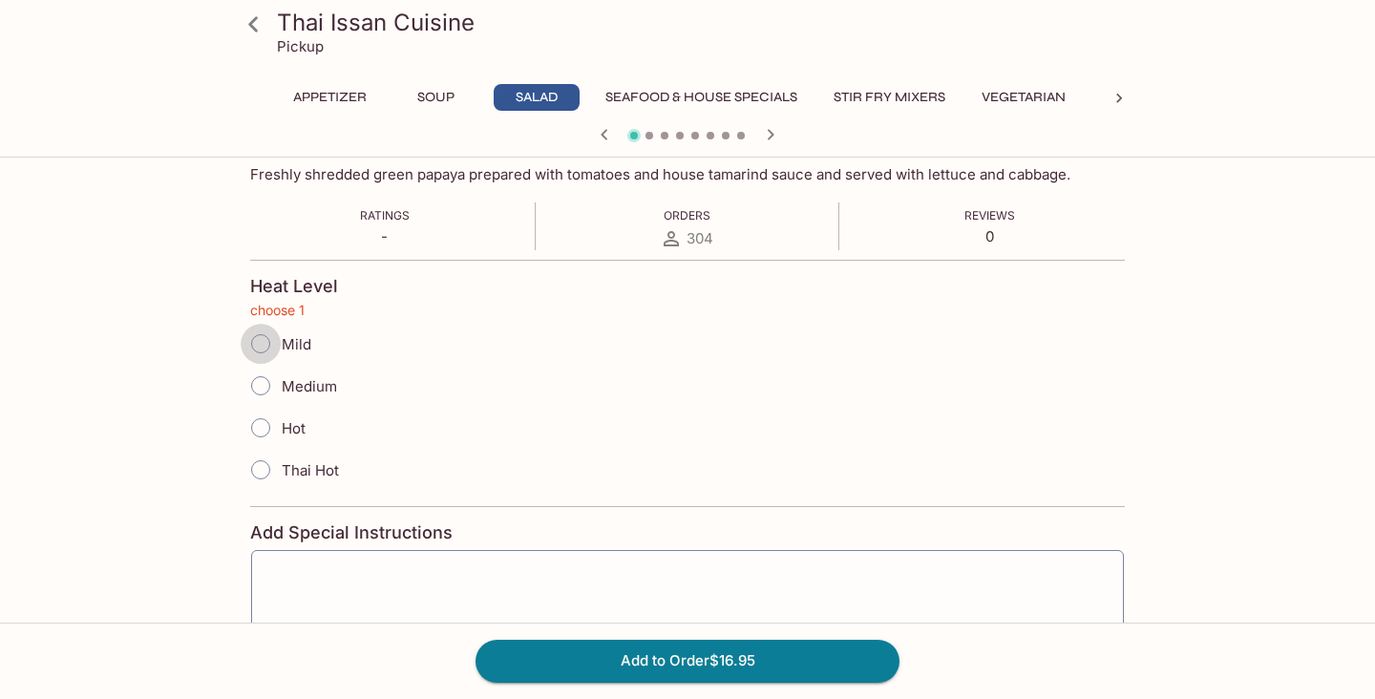
click at [263, 344] on input "Mild" at bounding box center [261, 344] width 40 height 40
radio input "true"
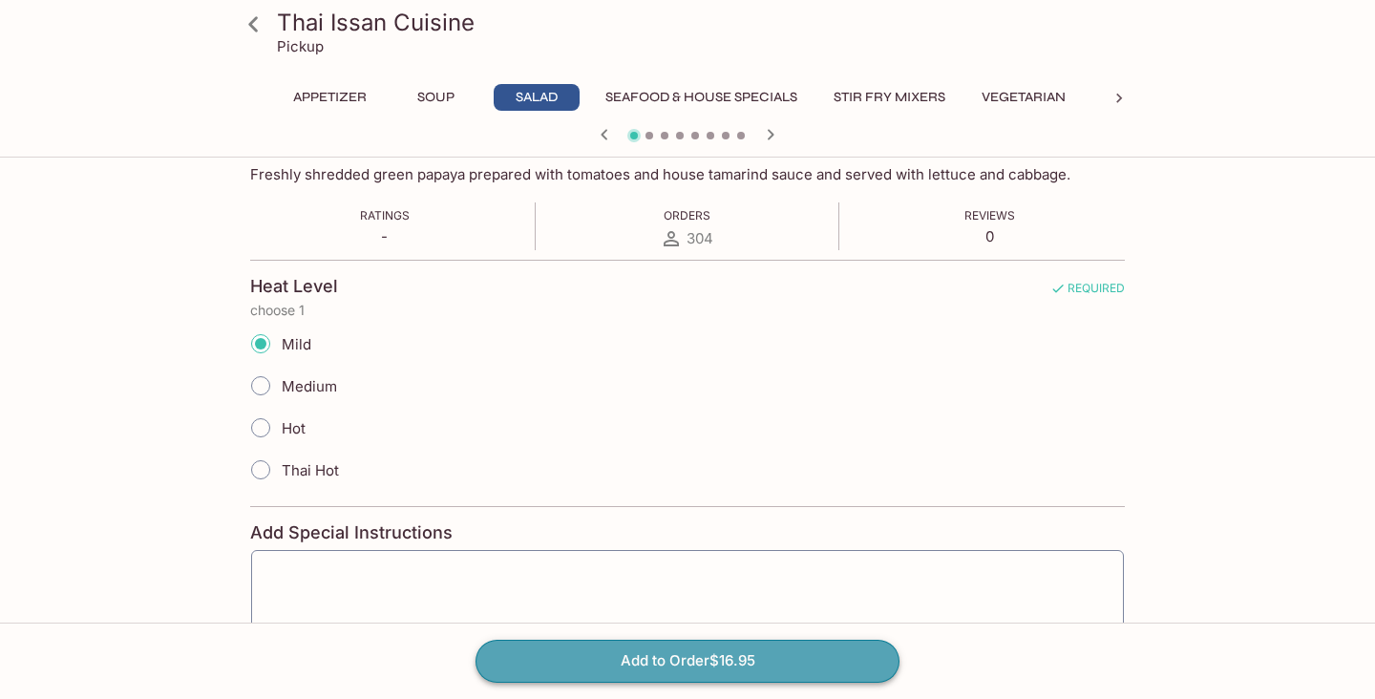
click at [637, 651] on button "Add to Order $16.95" at bounding box center [687, 661] width 424 height 42
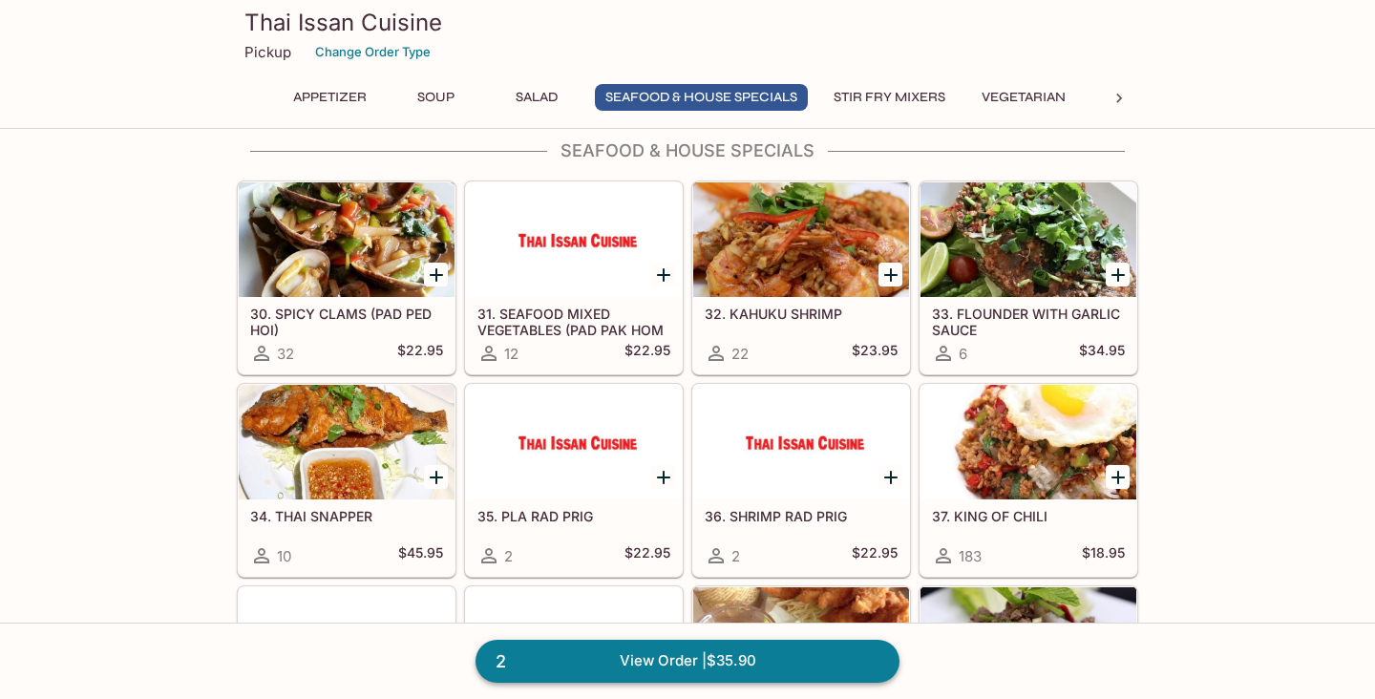
scroll to position [1449, 0]
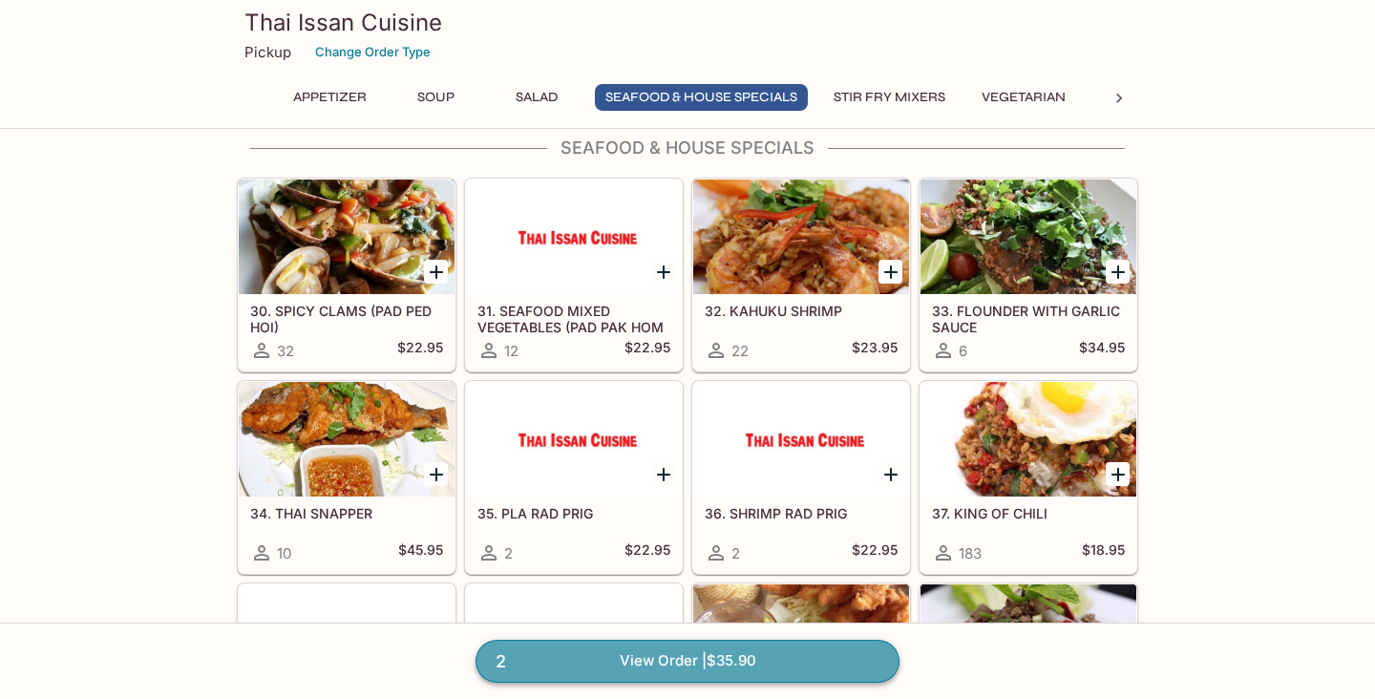
click at [641, 664] on link "2 View Order | $35.90" at bounding box center [687, 661] width 424 height 42
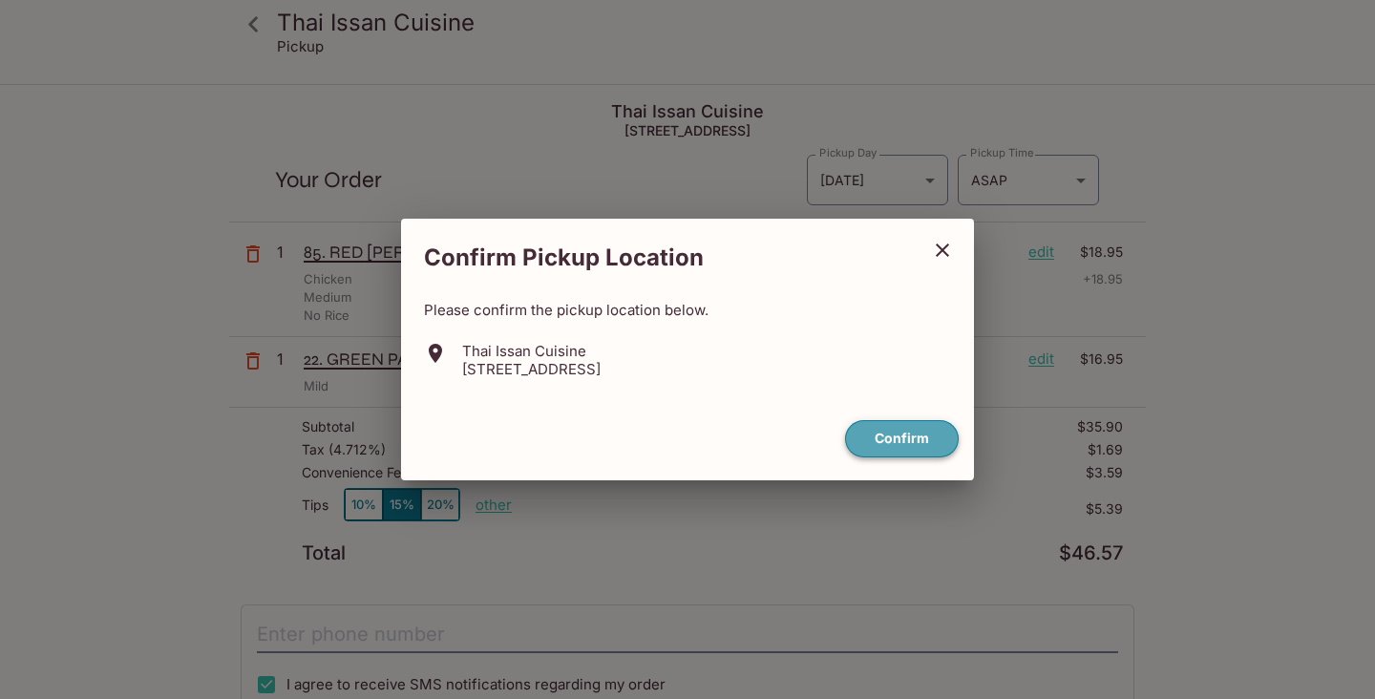
click at [867, 431] on button "Confirm" at bounding box center [902, 438] width 114 height 37
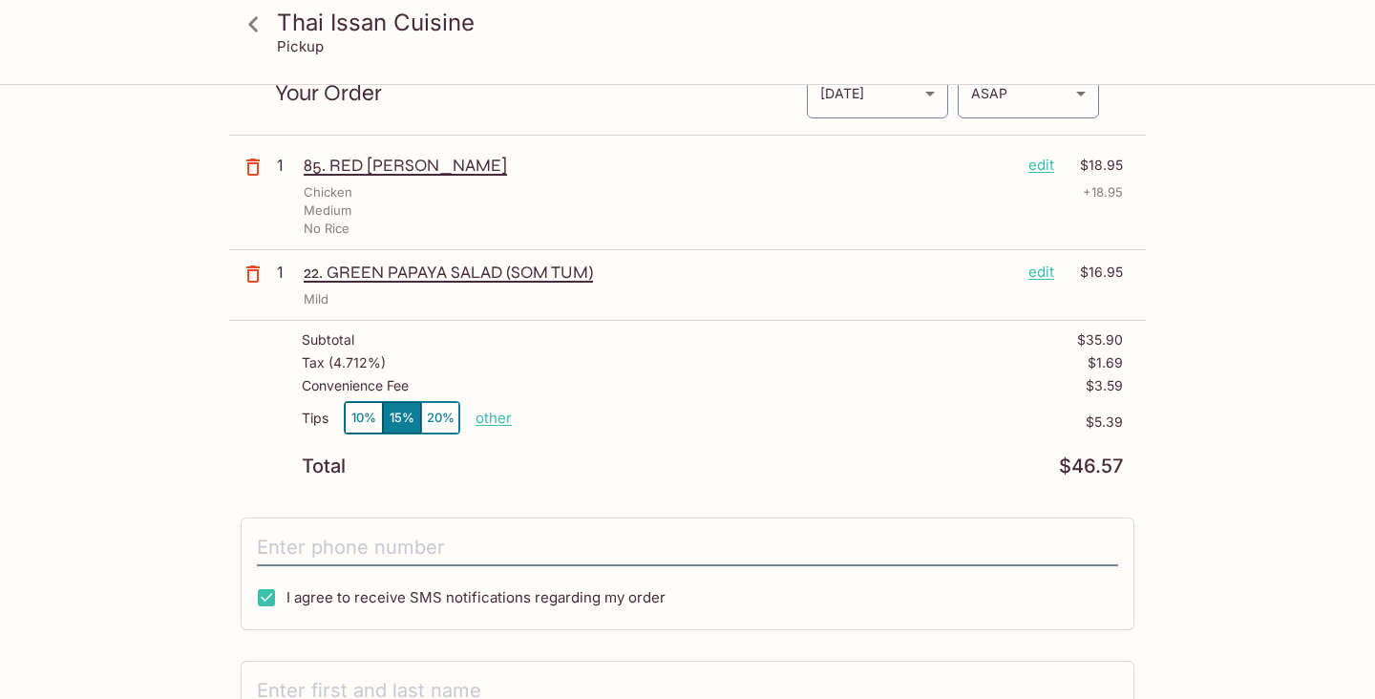
scroll to position [85, 0]
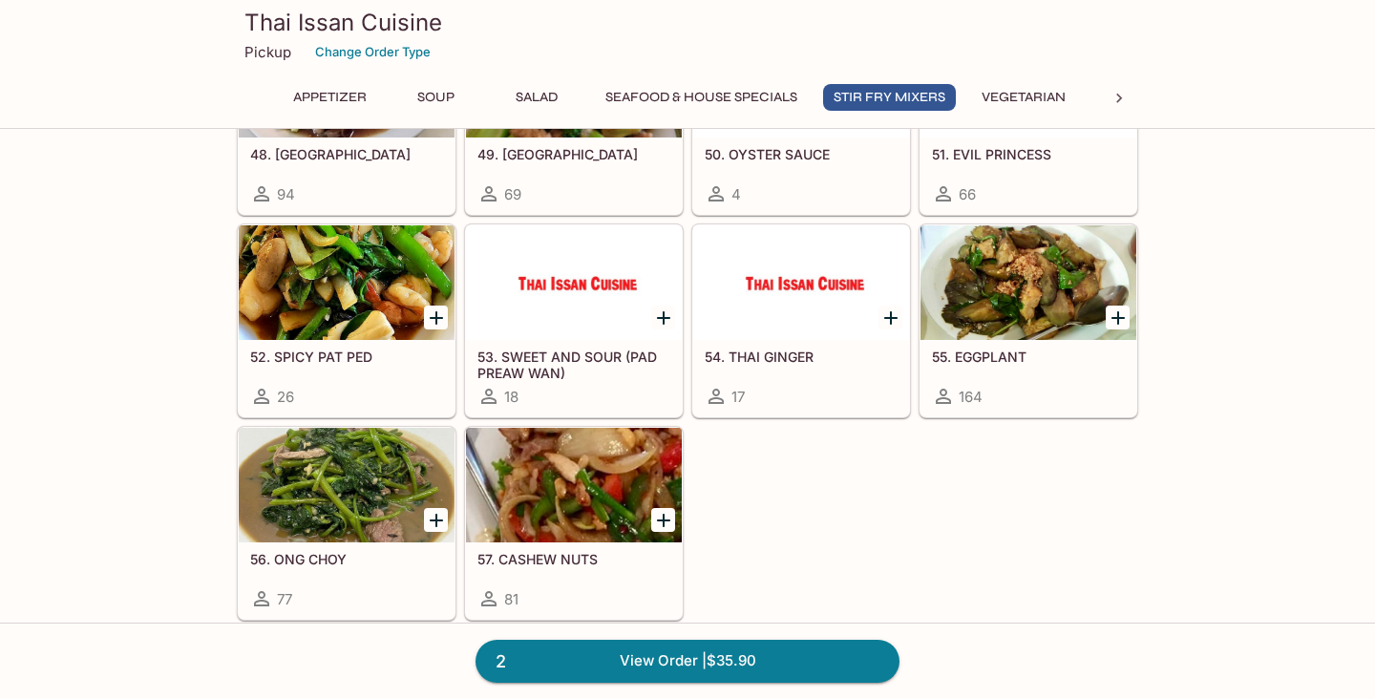
scroll to position [2287, 0]
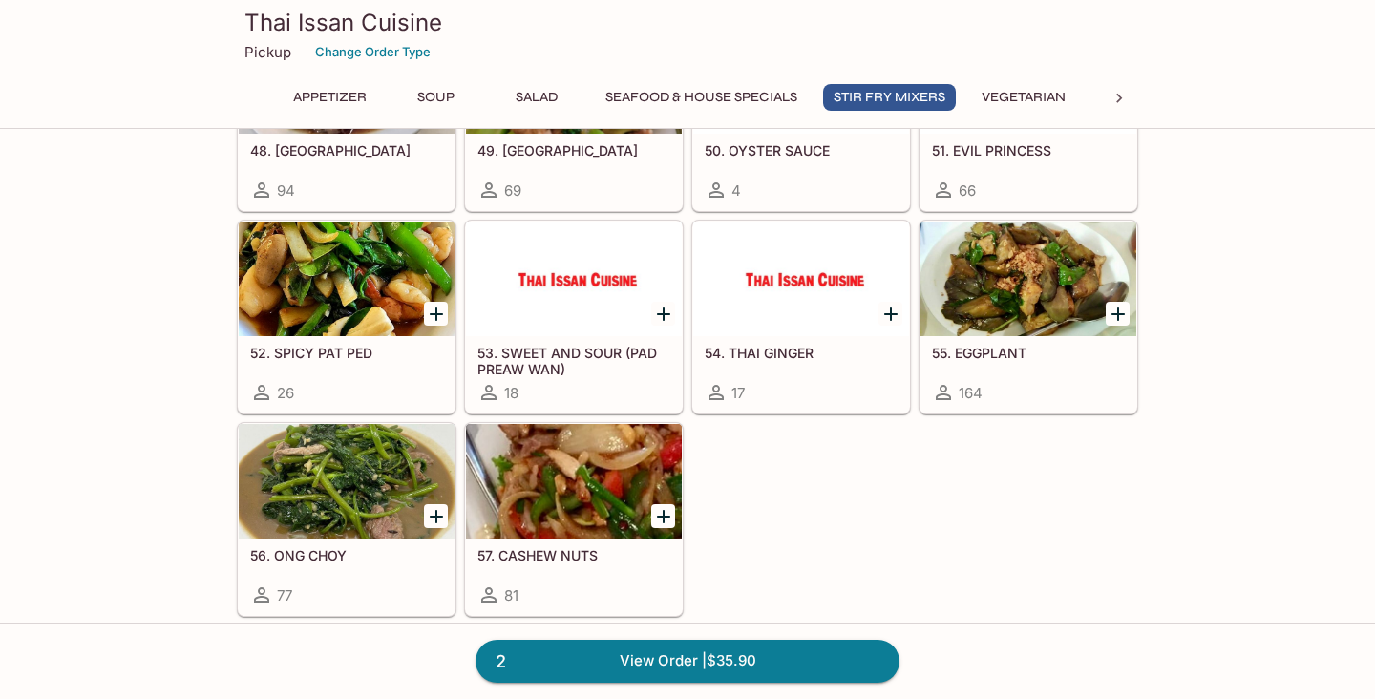
click at [411, 499] on div at bounding box center [347, 481] width 216 height 115
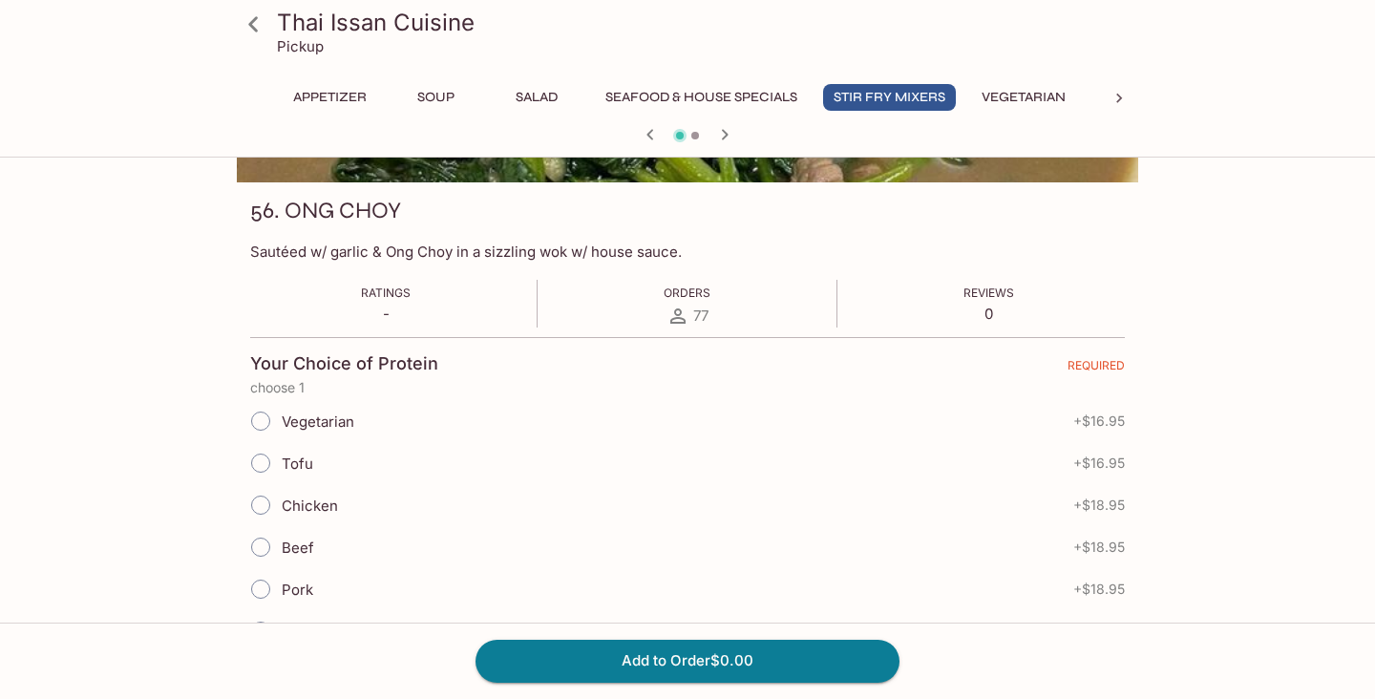
scroll to position [245, 0]
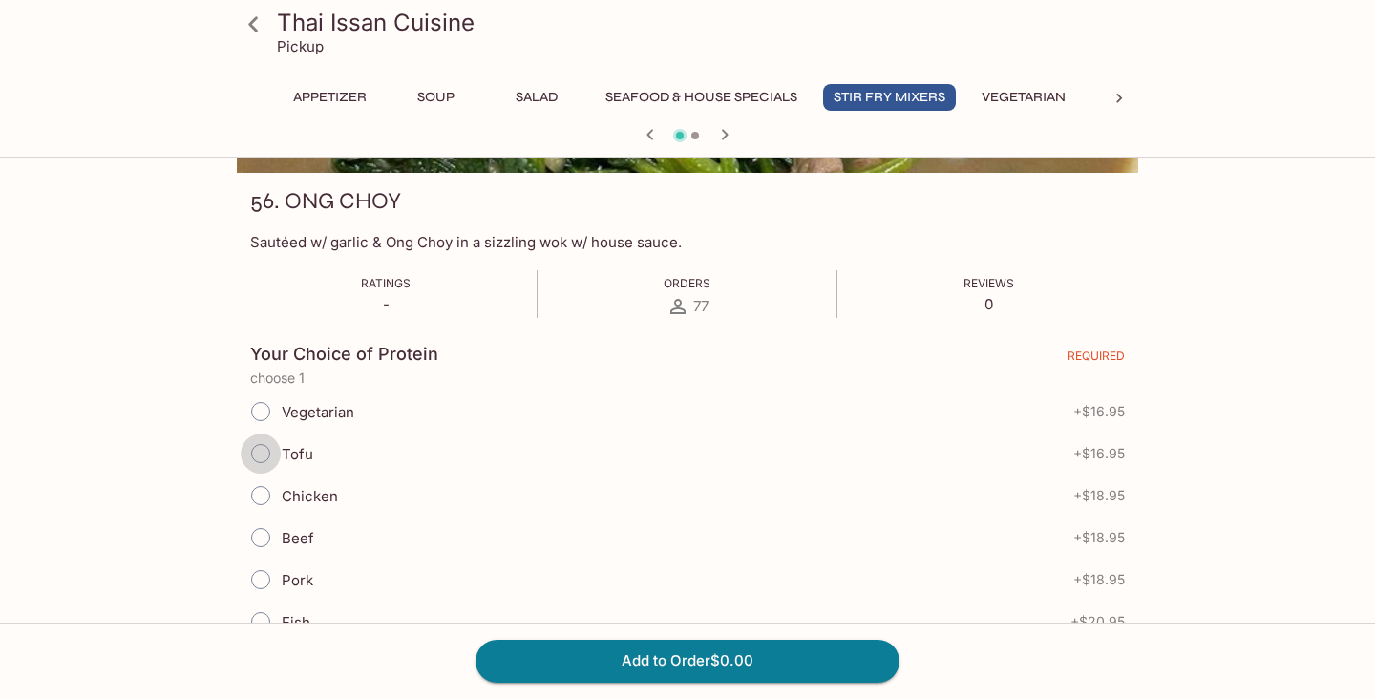
click at [261, 448] on input "Tofu" at bounding box center [261, 453] width 40 height 40
radio input "true"
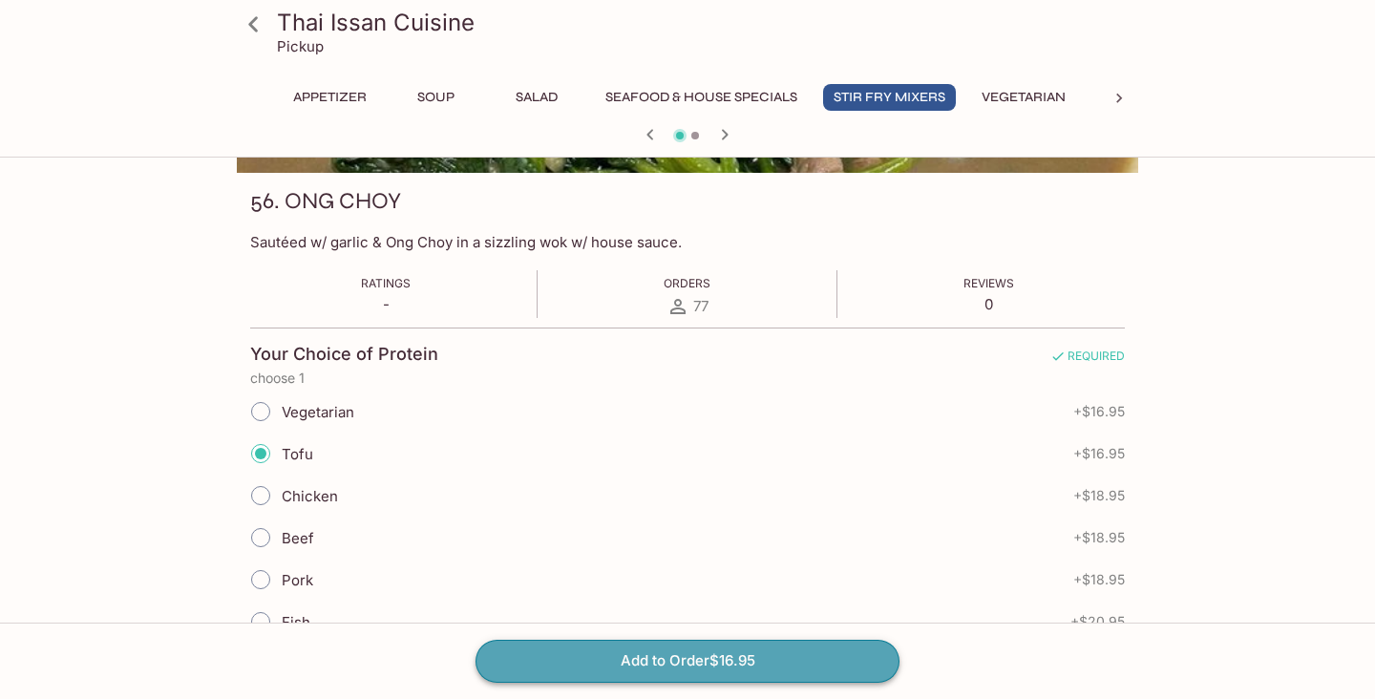
click at [600, 673] on button "Add to Order $16.95" at bounding box center [687, 661] width 424 height 42
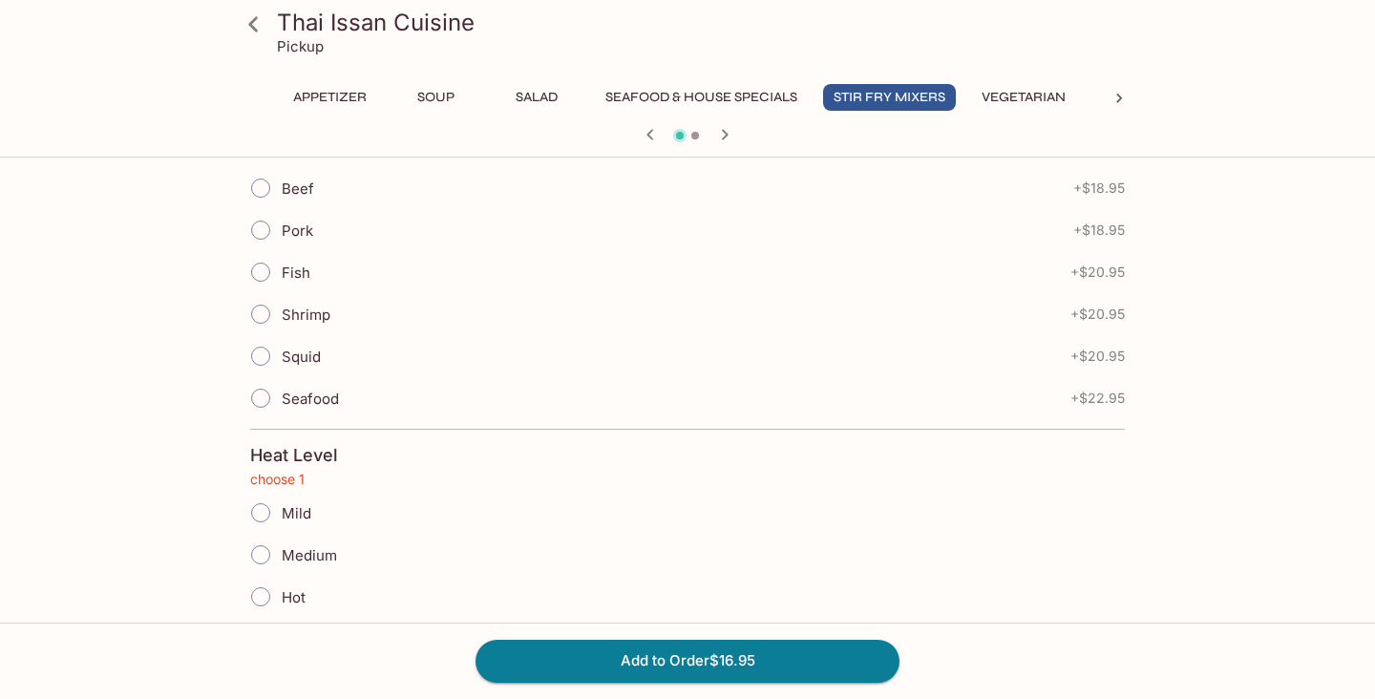
scroll to position [597, 0]
click at [263, 506] on input "Mild" at bounding box center [261, 511] width 40 height 40
radio input "true"
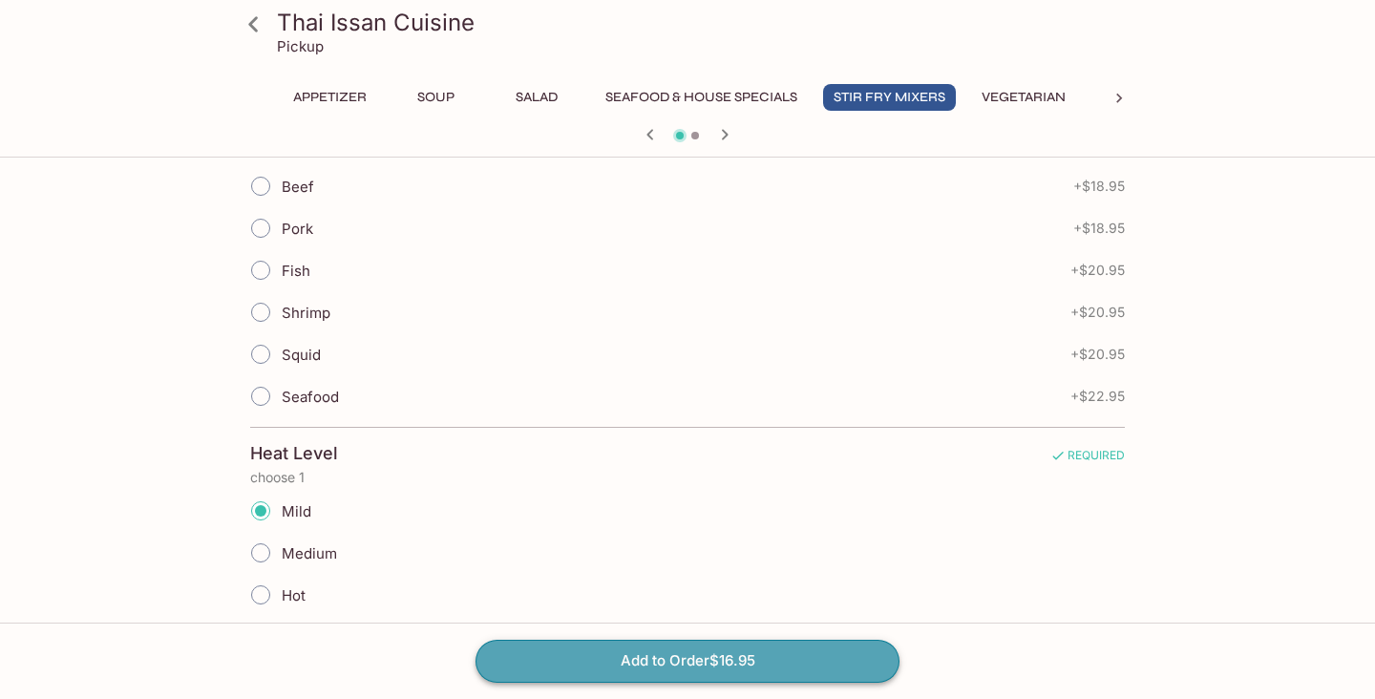
click at [676, 664] on button "Add to Order $16.95" at bounding box center [687, 661] width 424 height 42
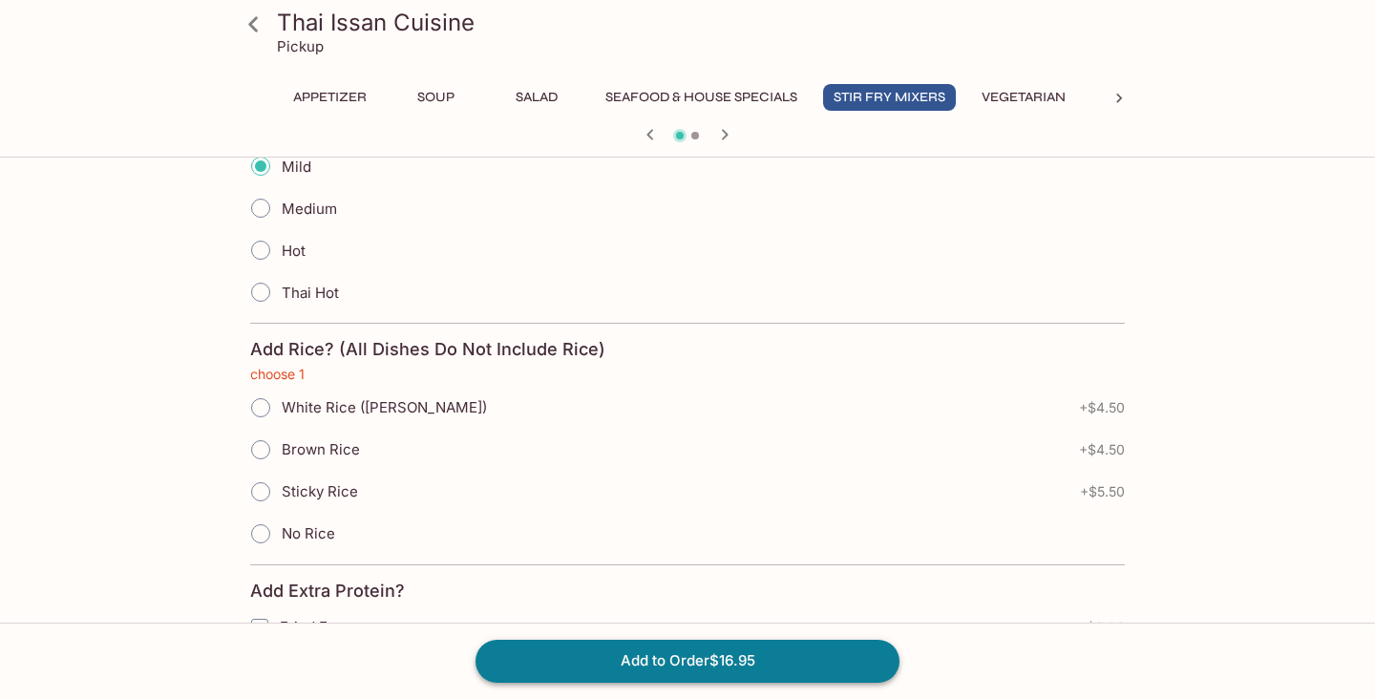
scroll to position [943, 0]
click at [269, 527] on input "No Rice" at bounding box center [261, 532] width 40 height 40
radio input "true"
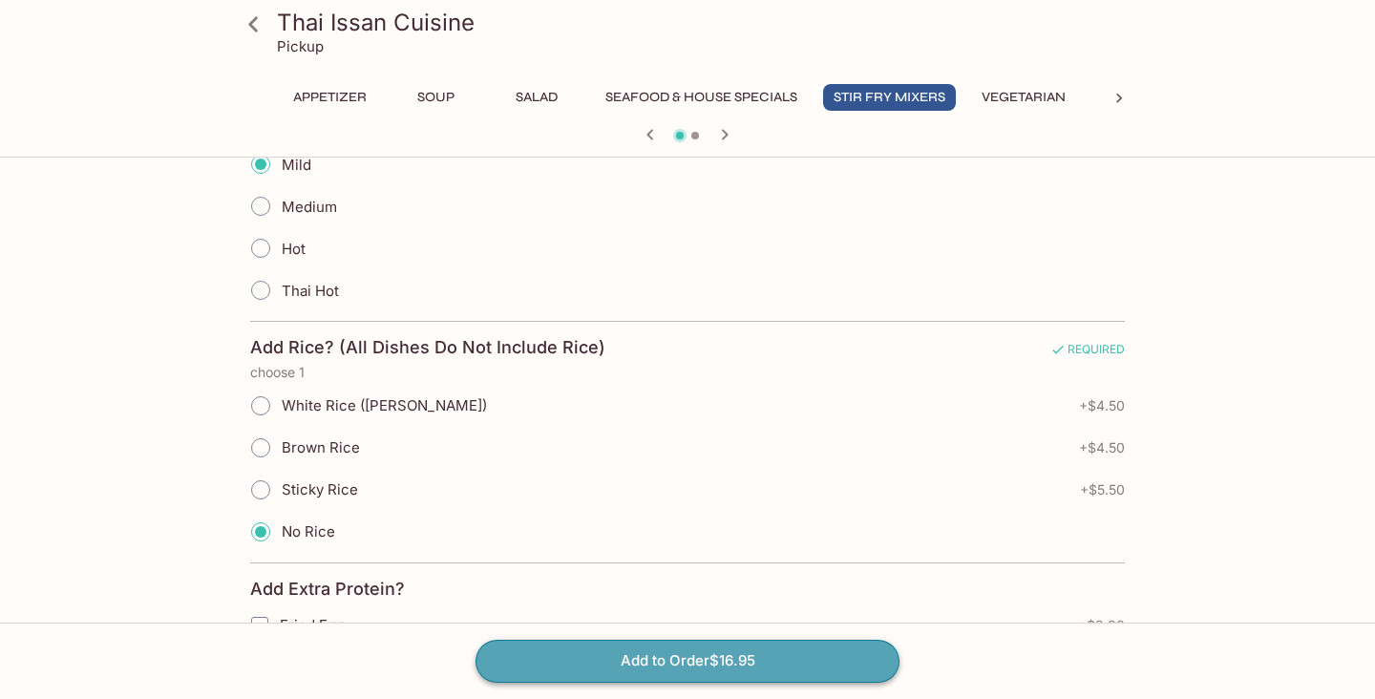
click at [685, 661] on button "Add to Order $16.95" at bounding box center [687, 661] width 424 height 42
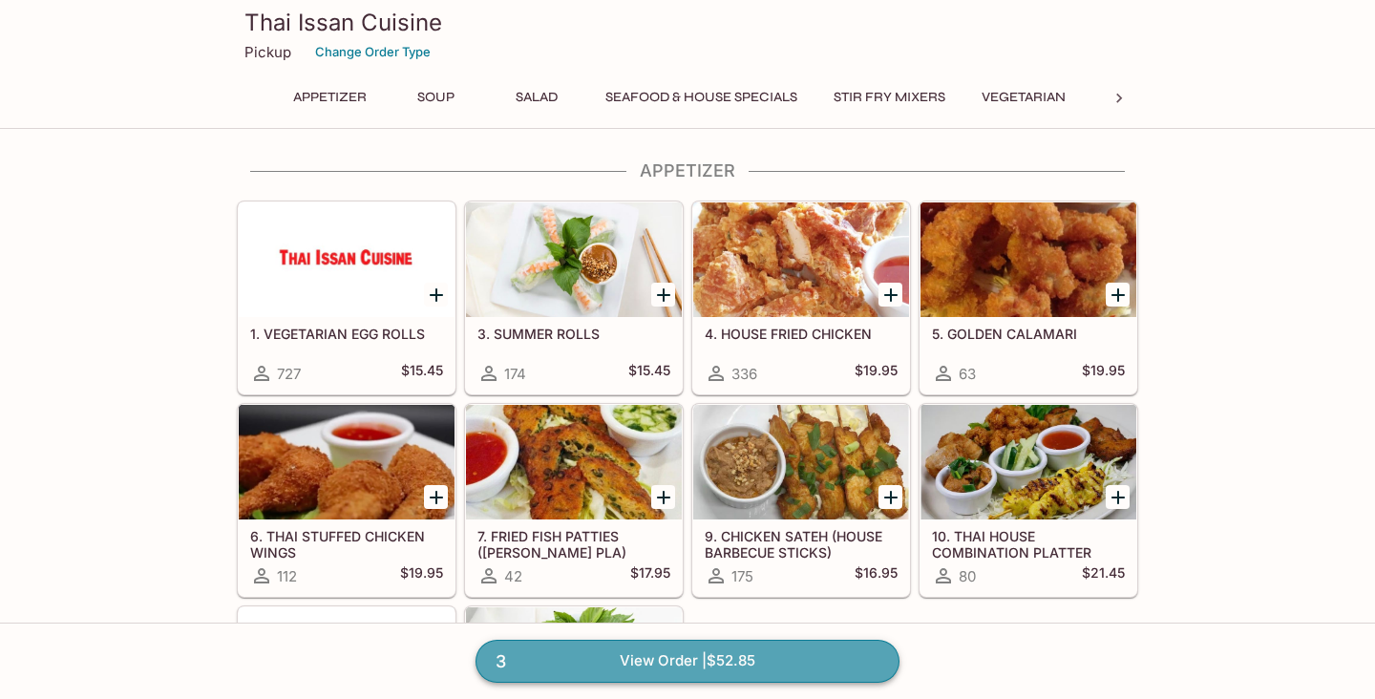
click at [681, 658] on link "3 View Order | $52.85" at bounding box center [687, 661] width 424 height 42
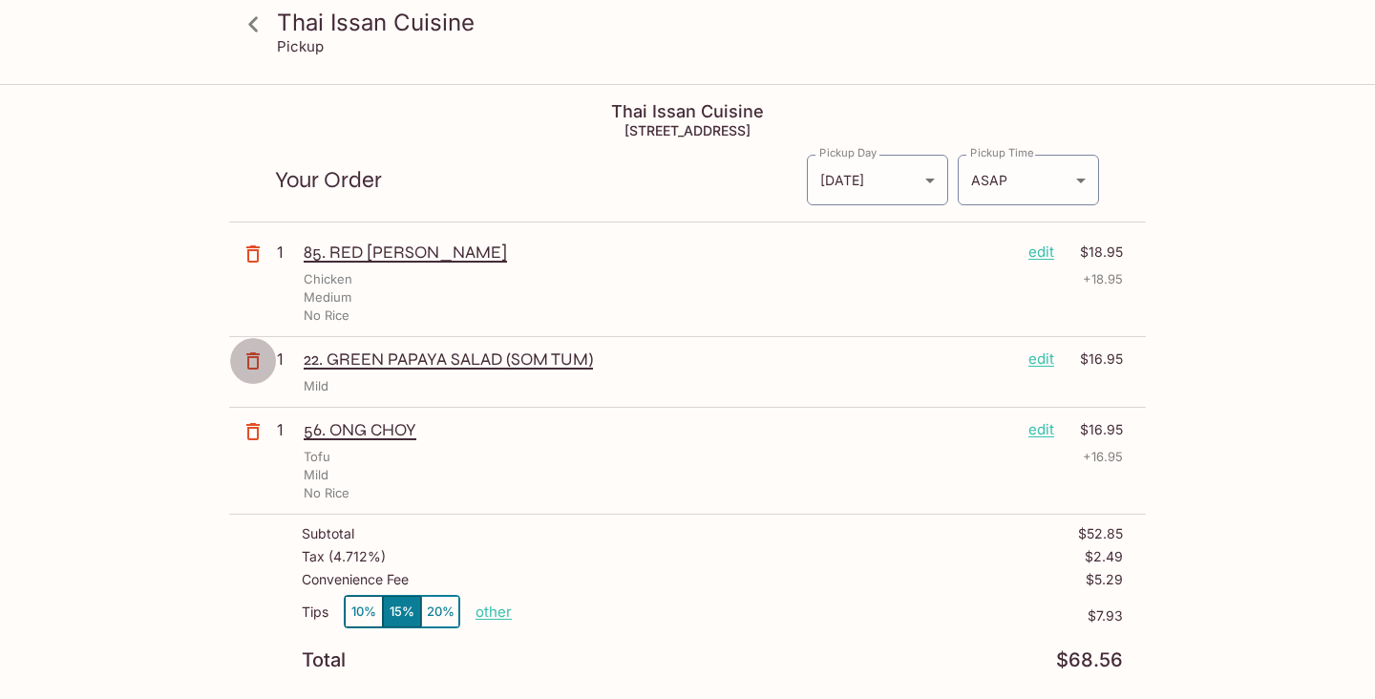
click at [261, 359] on icon "button" at bounding box center [253, 360] width 23 height 23
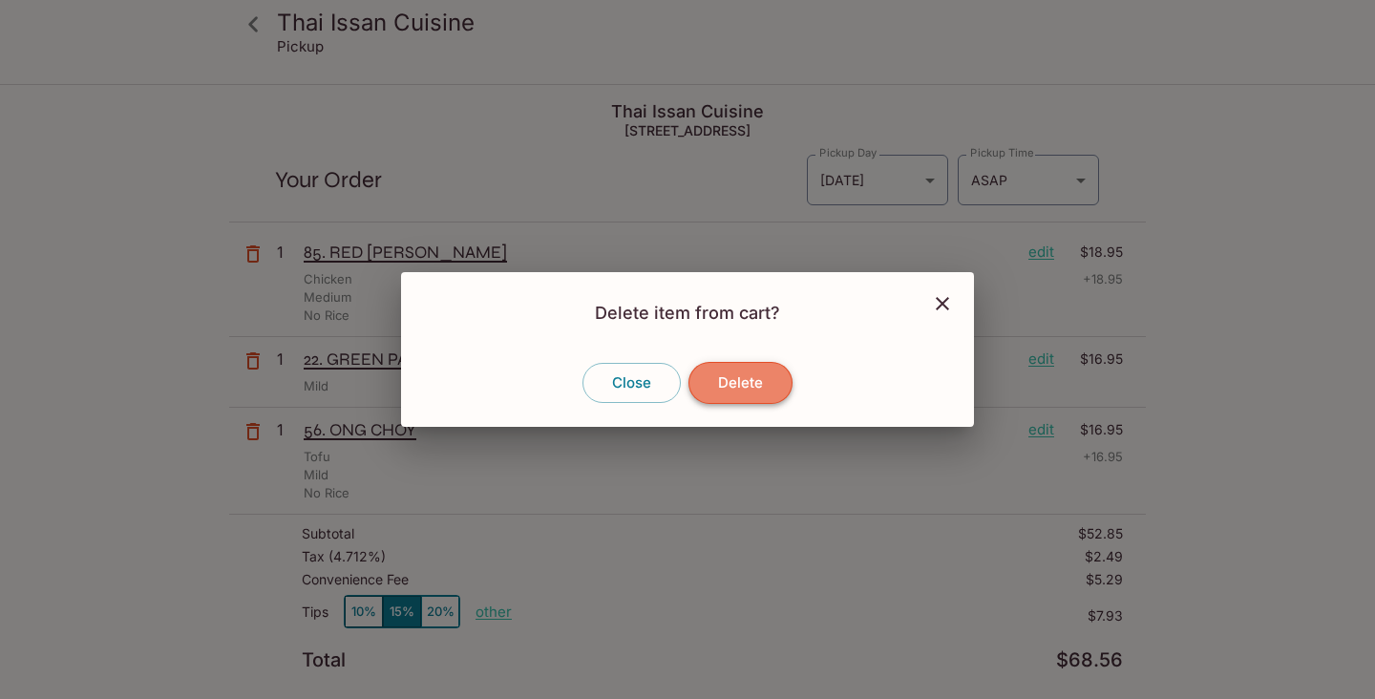
click at [723, 378] on button "Delete" at bounding box center [740, 383] width 104 height 42
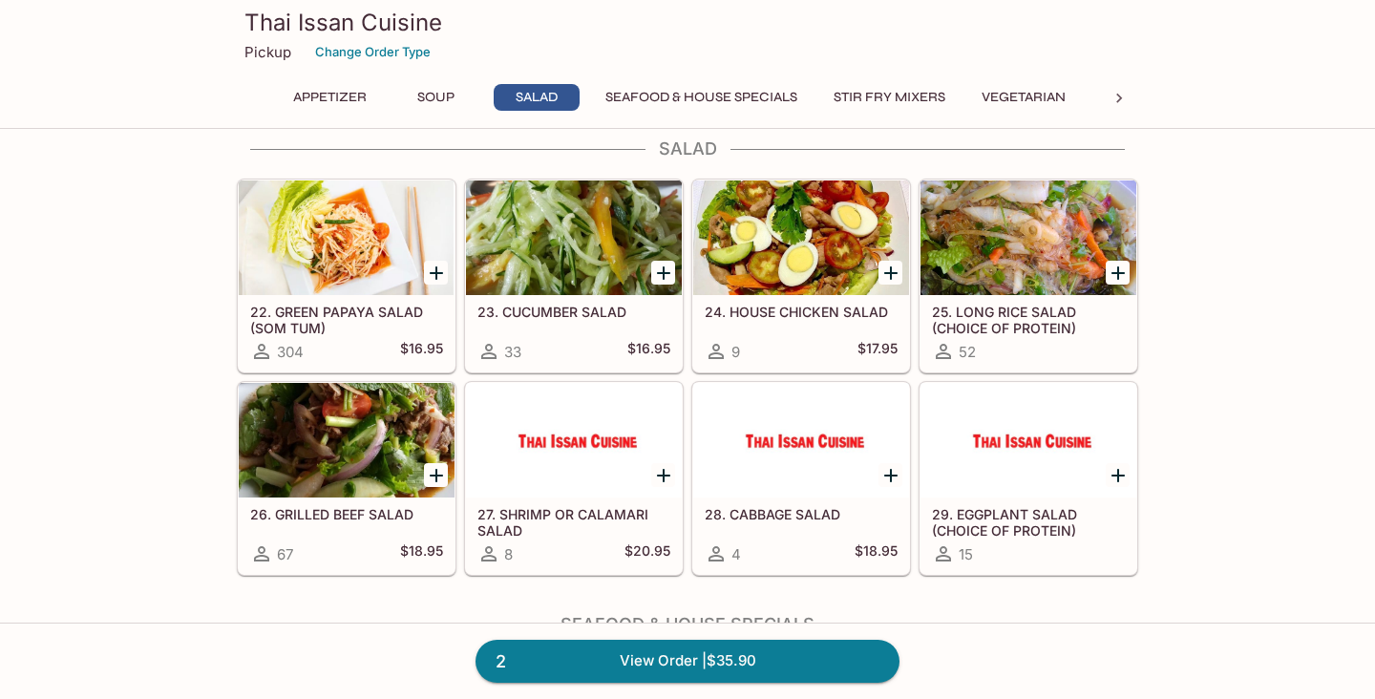
scroll to position [1027, 0]
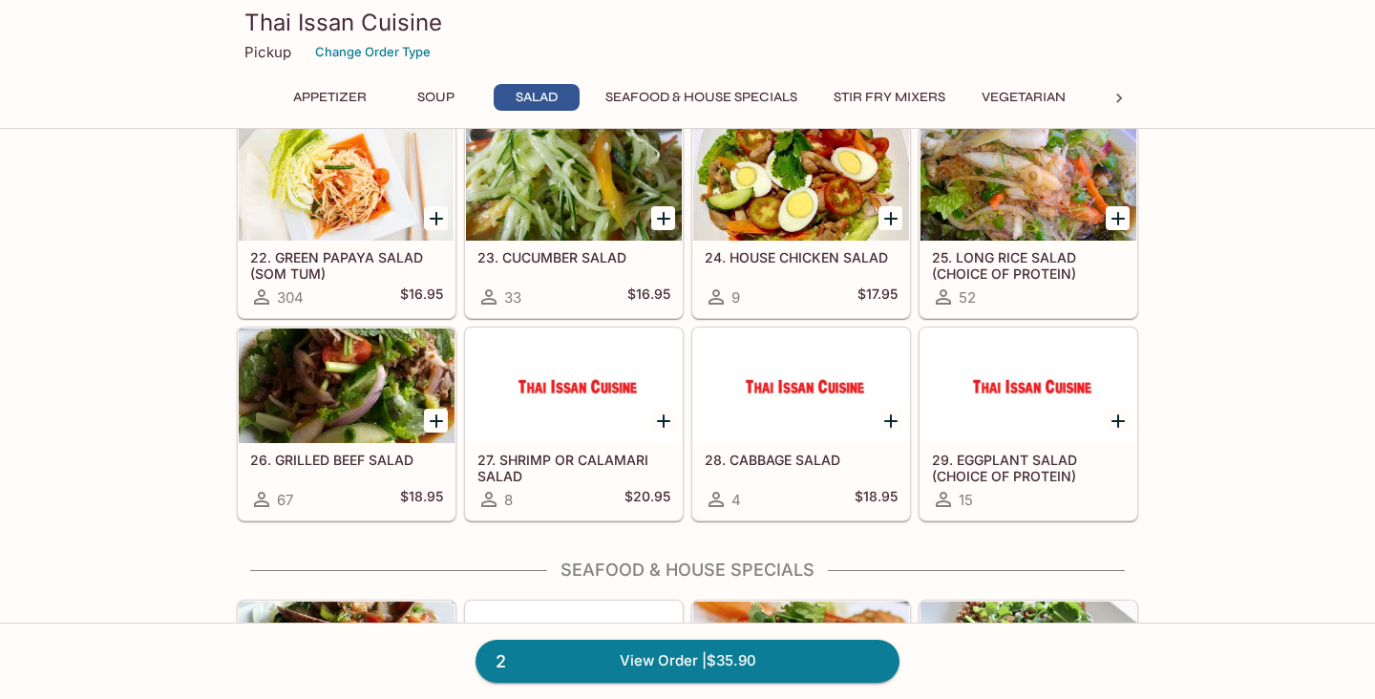
click at [436, 413] on icon "Add 26. GRILLED BEEF SALAD" at bounding box center [436, 421] width 23 height 23
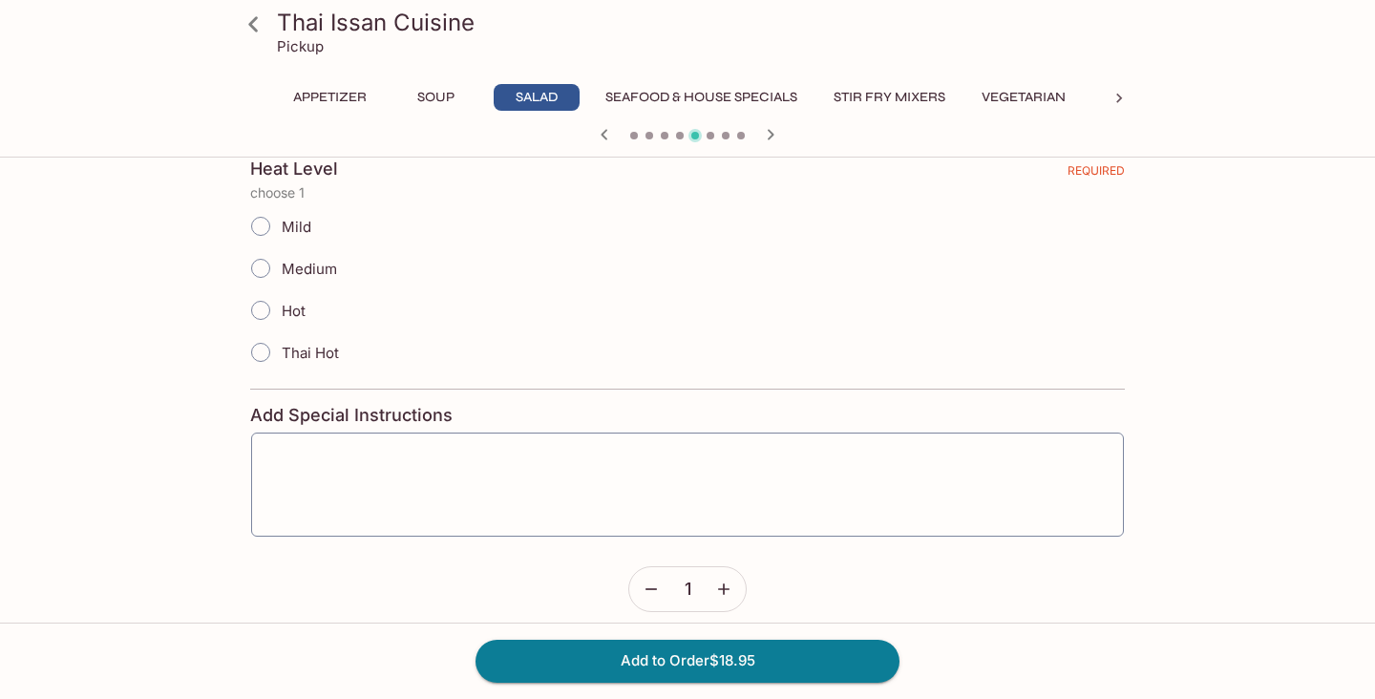
scroll to position [431, 0]
click at [263, 225] on input "Mild" at bounding box center [261, 225] width 40 height 40
radio input "true"
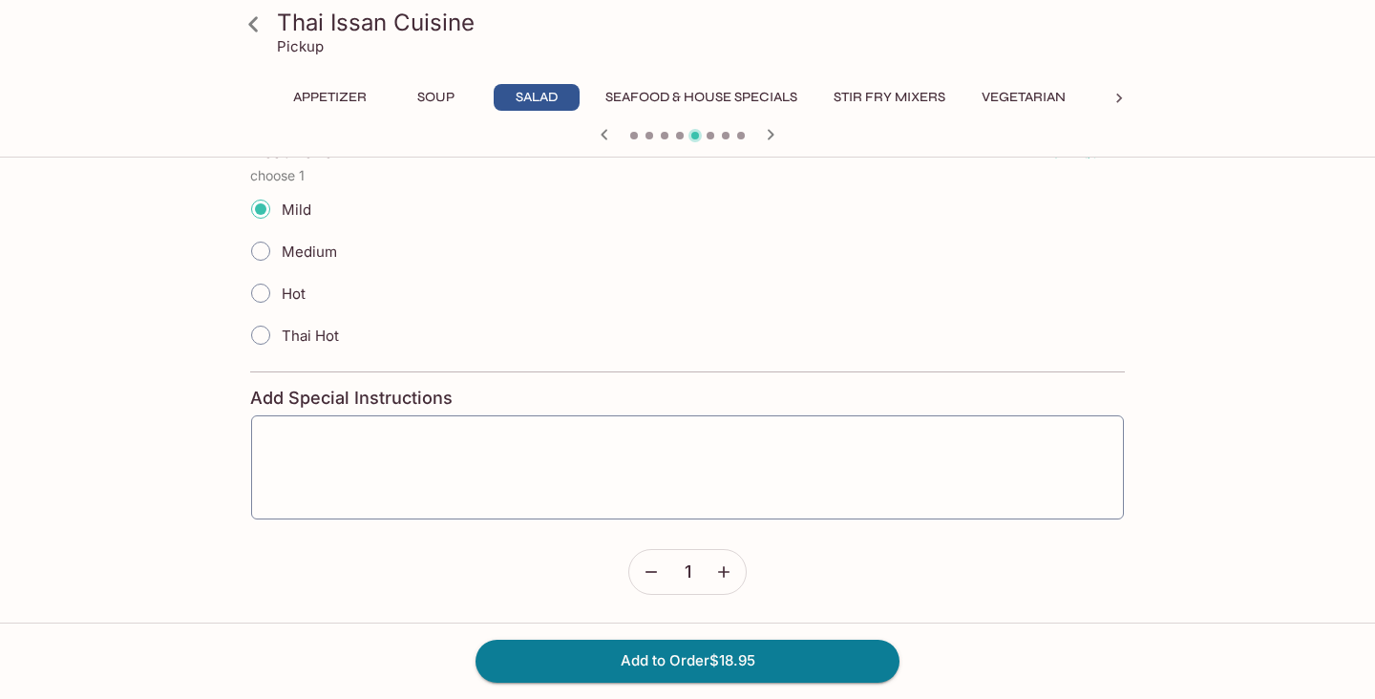
scroll to position [452, 0]
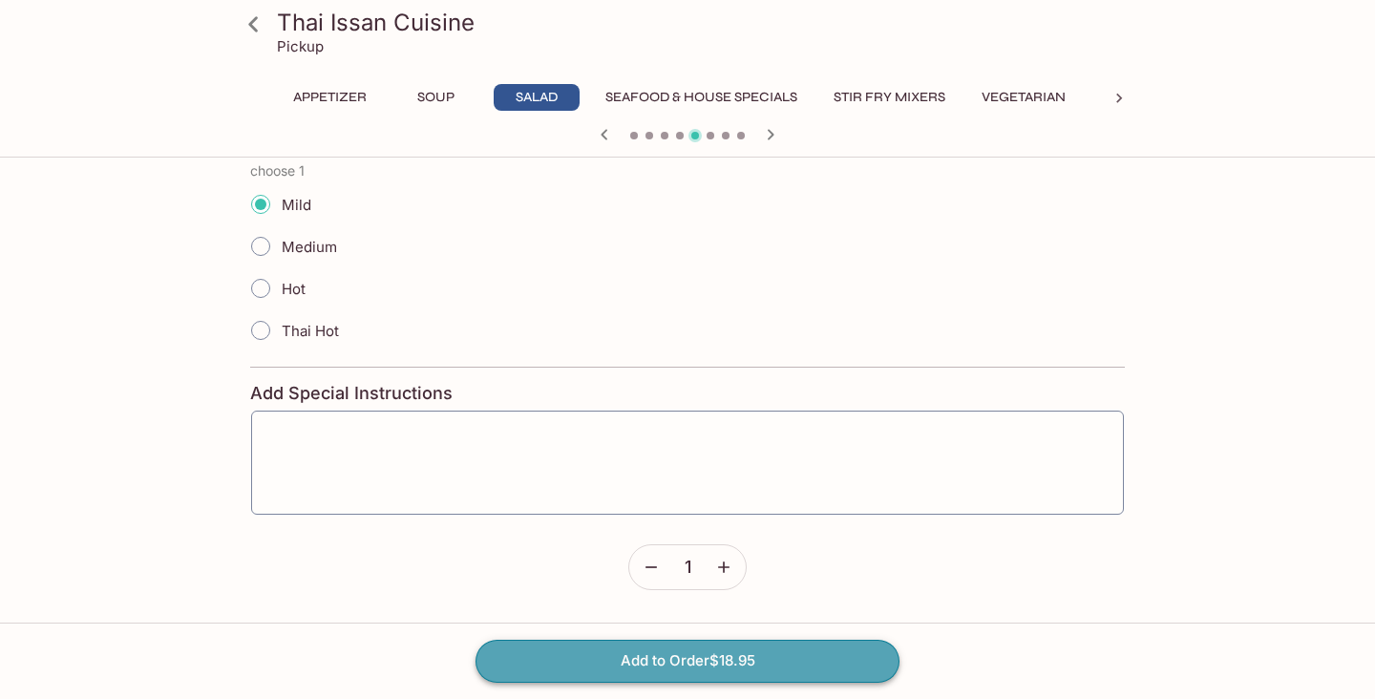
click at [590, 655] on button "Add to Order $18.95" at bounding box center [687, 661] width 424 height 42
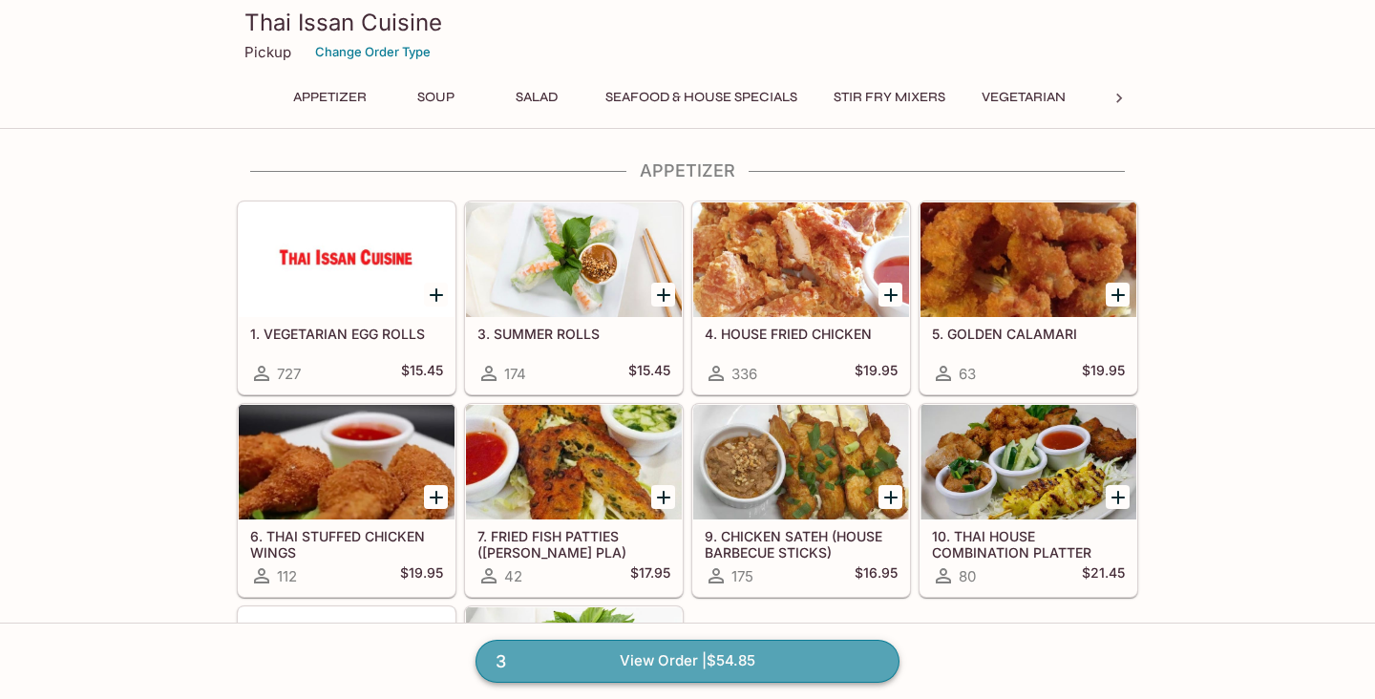
click at [590, 655] on link "3 View Order | $54.85" at bounding box center [687, 661] width 424 height 42
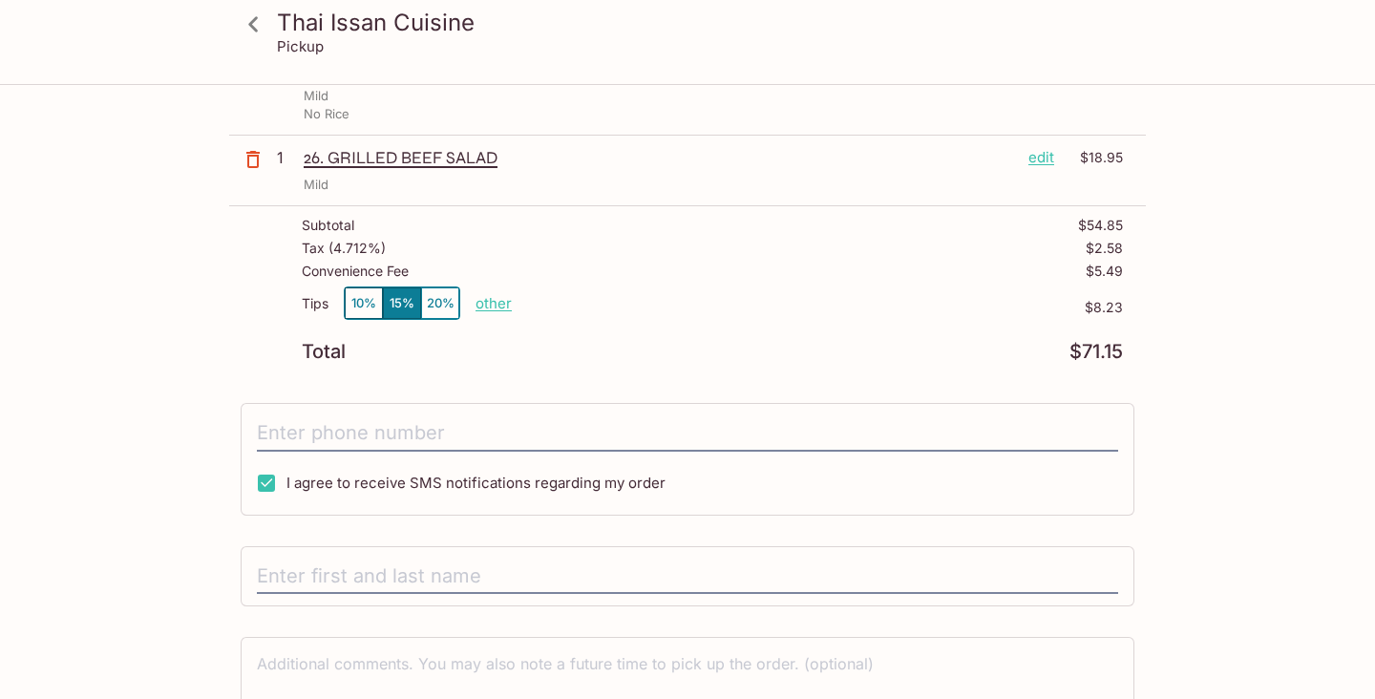
scroll to position [326, 0]
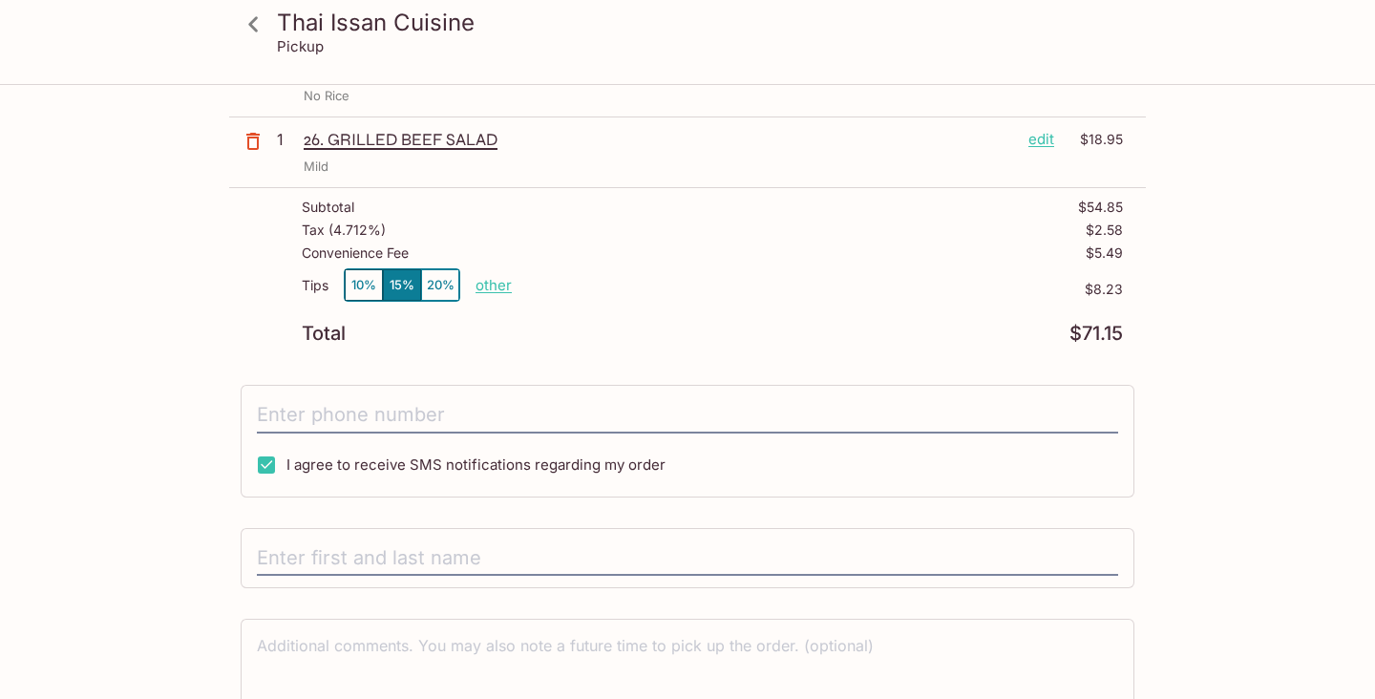
click at [369, 288] on button "10%" at bounding box center [364, 285] width 38 height 32
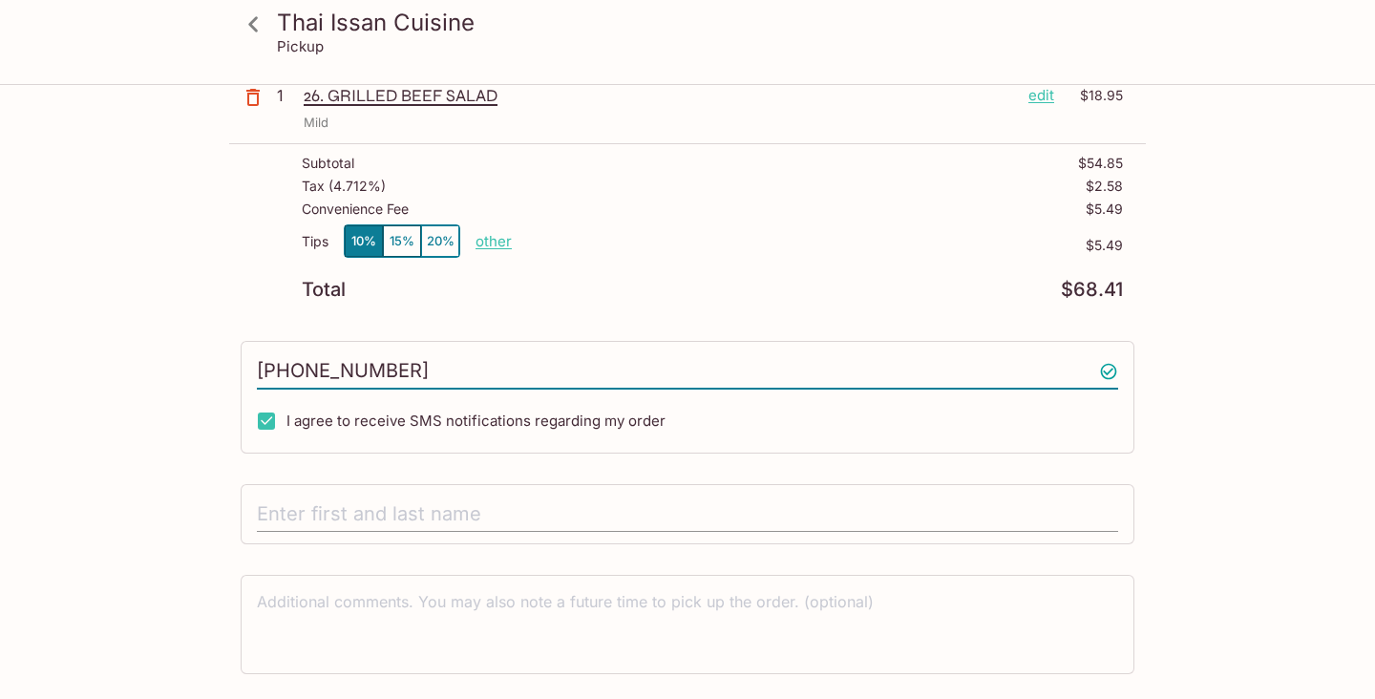
scroll to position [377, 0]
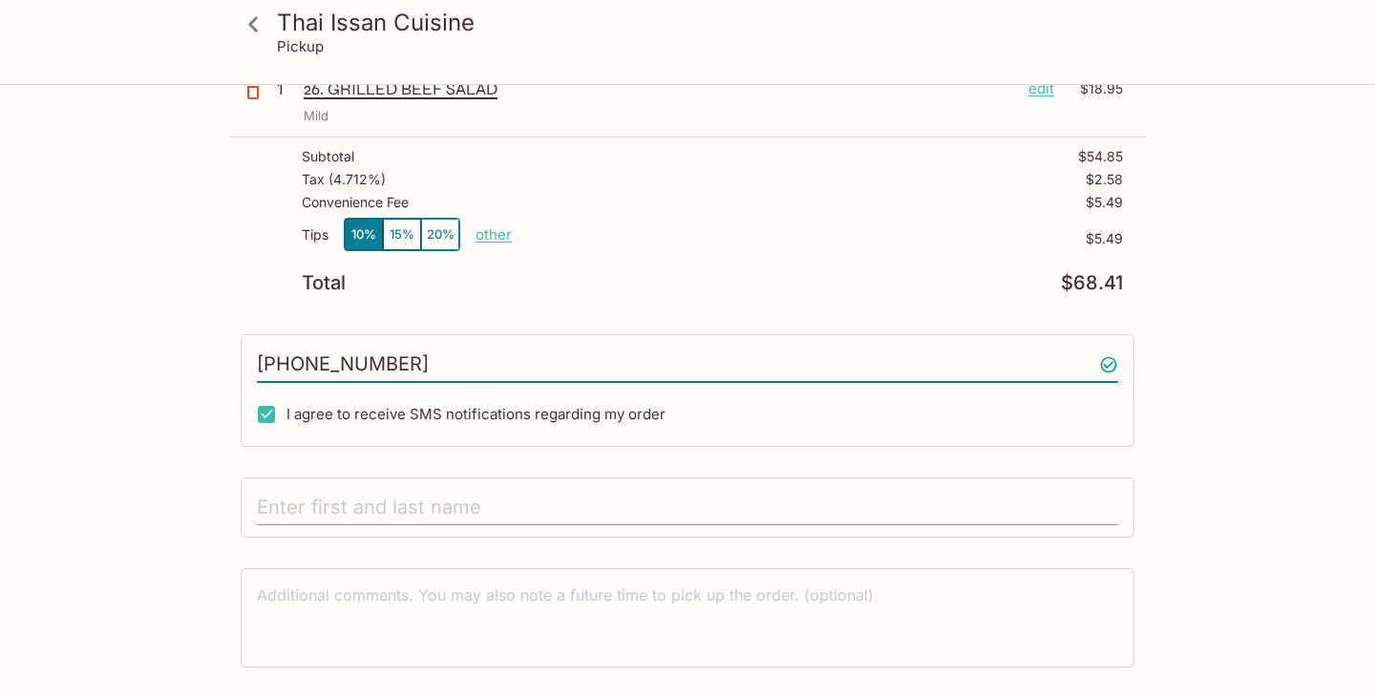
type input "[PHONE_NUMBER]"
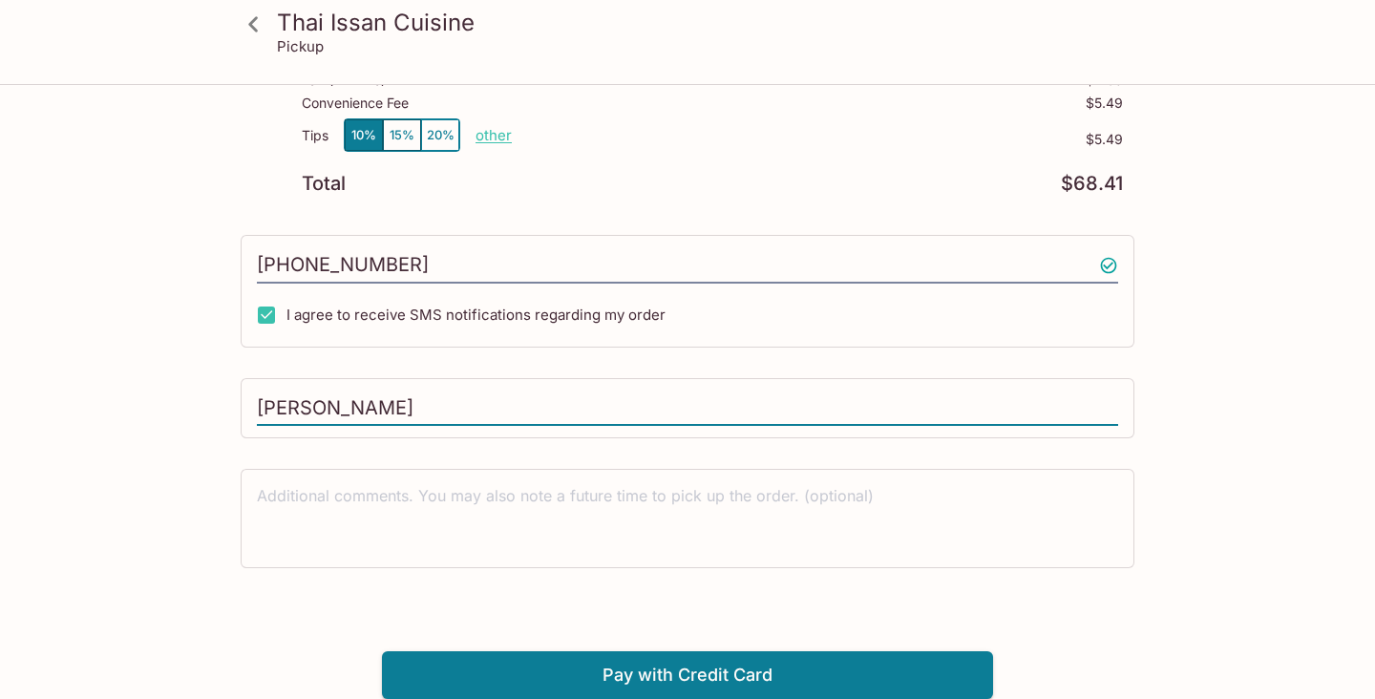
scroll to position [475, 0]
type input "[PERSON_NAME]"
